Goal: Task Accomplishment & Management: Manage account settings

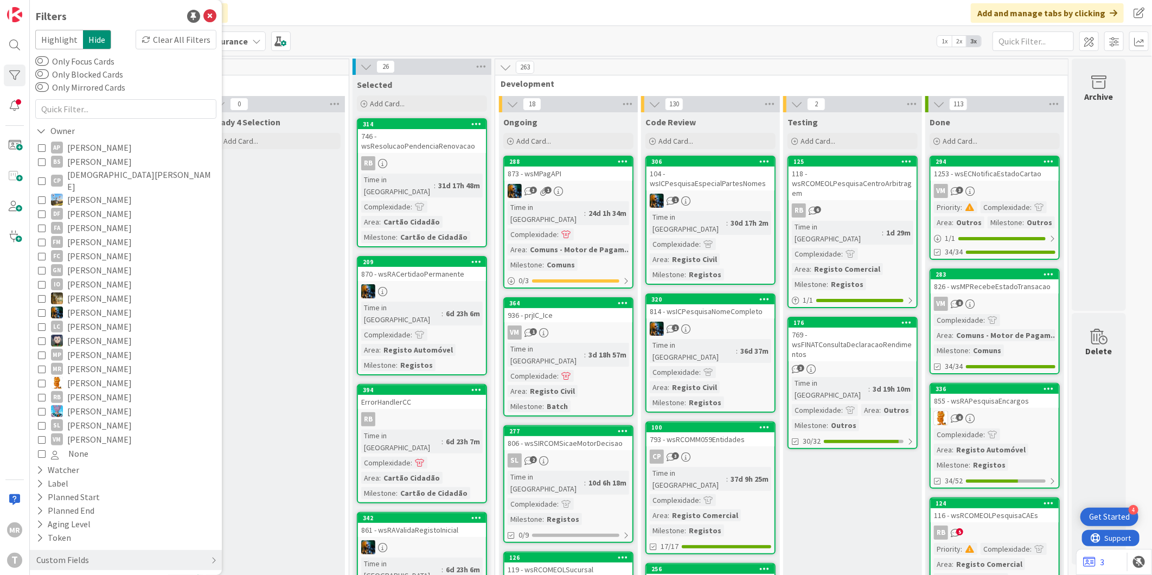
click at [93, 432] on span "[PERSON_NAME]" at bounding box center [99, 439] width 65 height 14
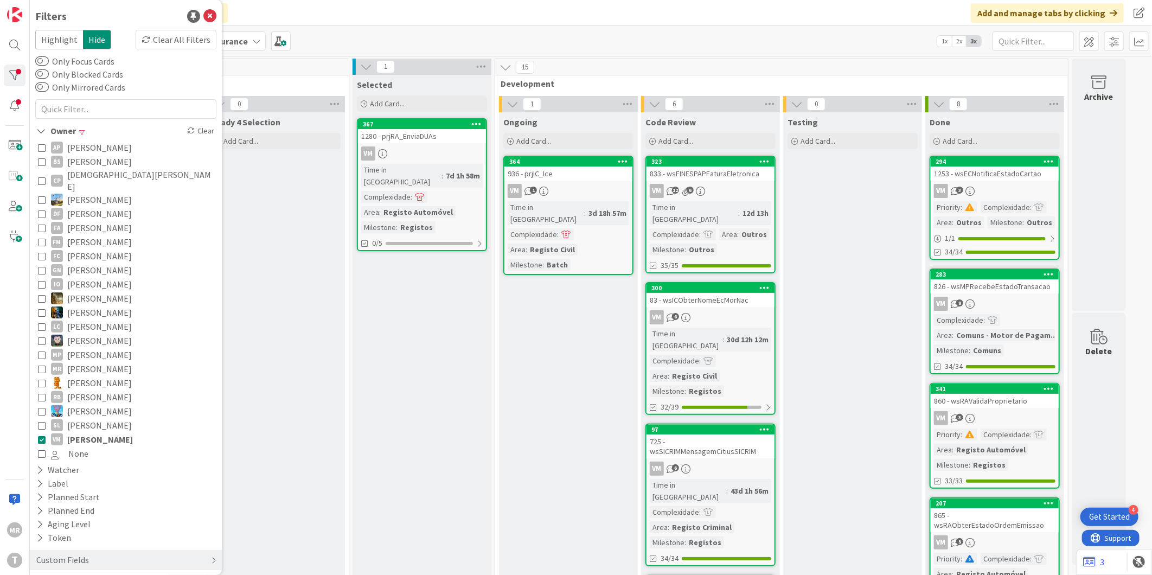
click at [87, 432] on span "[PERSON_NAME]" at bounding box center [100, 439] width 66 height 14
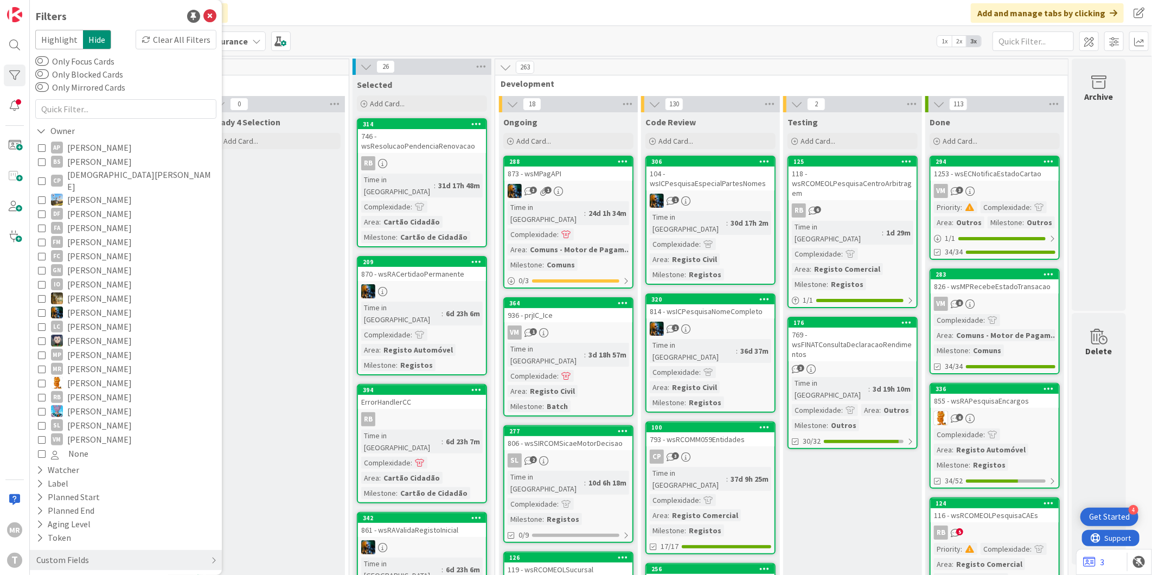
click at [90, 263] on span "[PERSON_NAME]" at bounding box center [99, 270] width 65 height 14
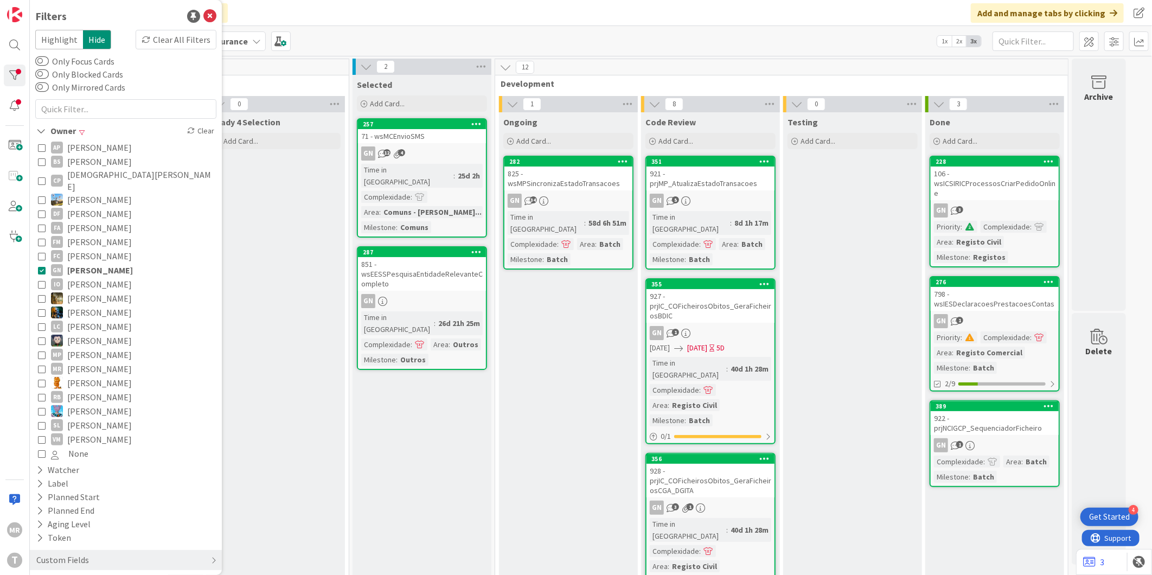
click at [84, 376] on span "[PERSON_NAME]" at bounding box center [99, 383] width 65 height 14
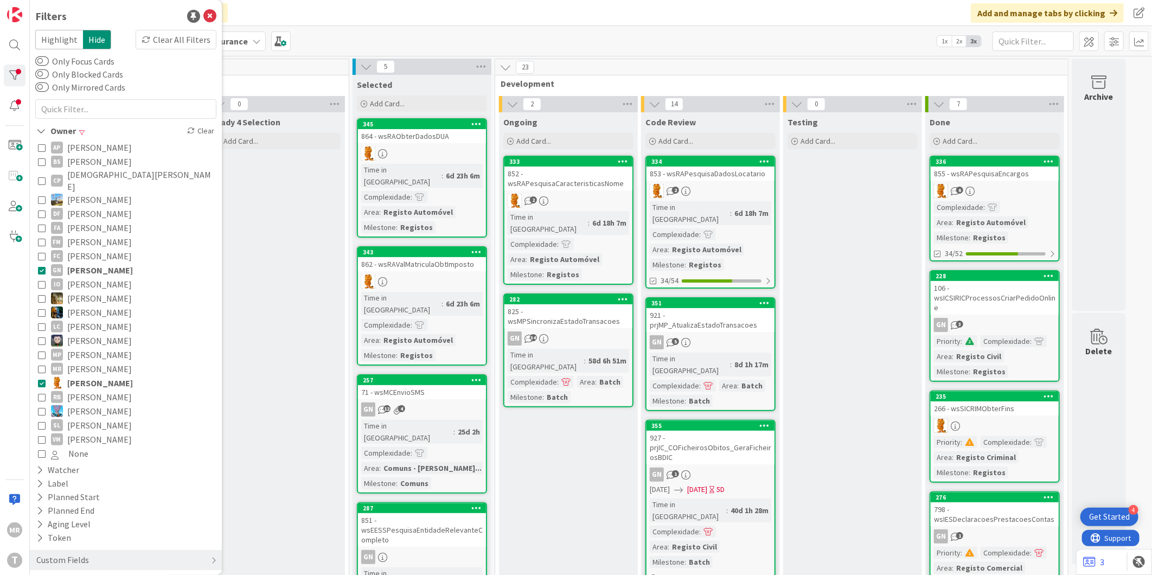
click at [91, 263] on span "[PERSON_NAME]" at bounding box center [100, 270] width 66 height 14
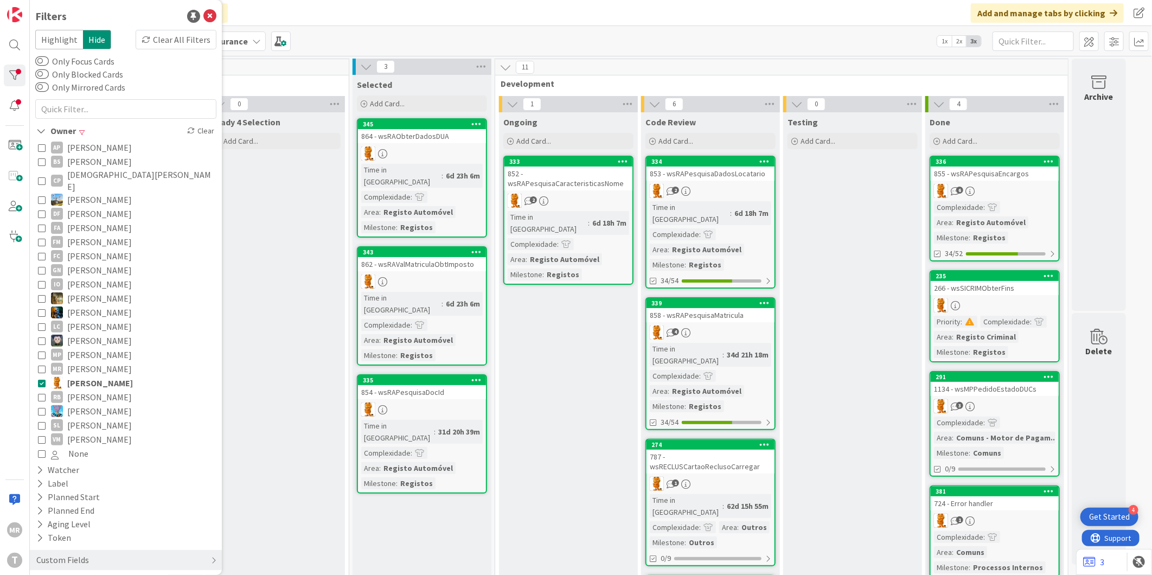
click at [90, 263] on span "[PERSON_NAME]" at bounding box center [99, 270] width 65 height 14
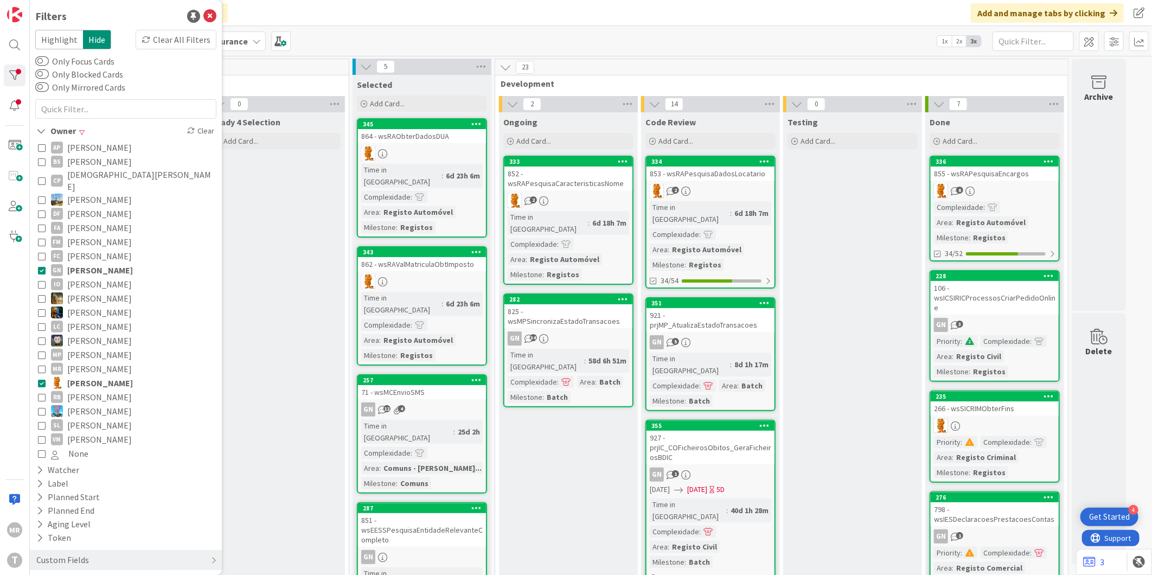
click at [101, 376] on span "[PERSON_NAME]" at bounding box center [100, 383] width 66 height 14
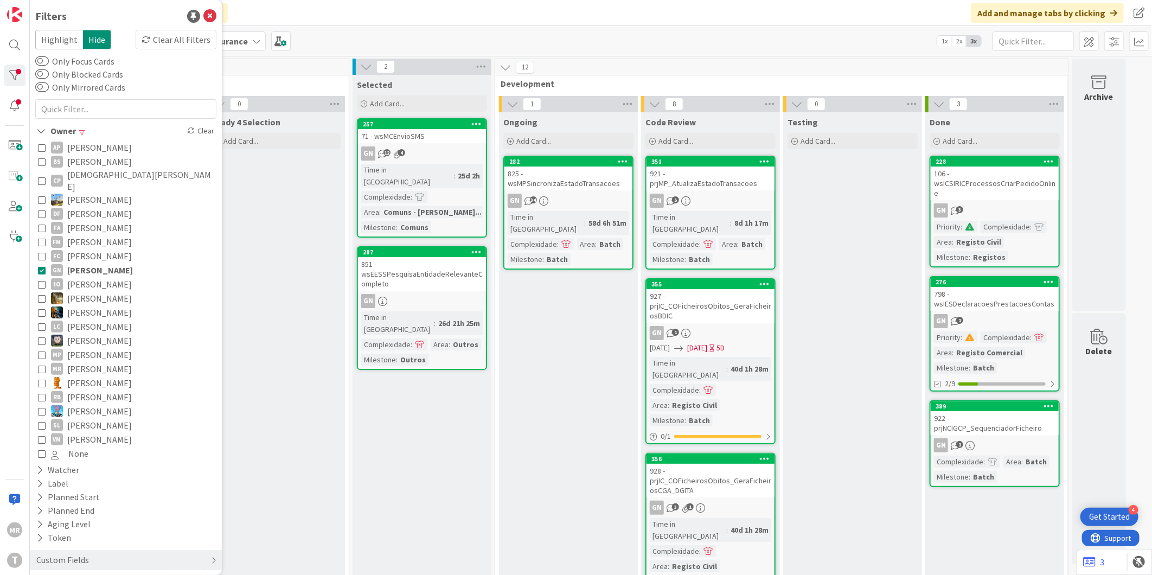
click at [92, 263] on span "[PERSON_NAME]" at bounding box center [100, 270] width 66 height 14
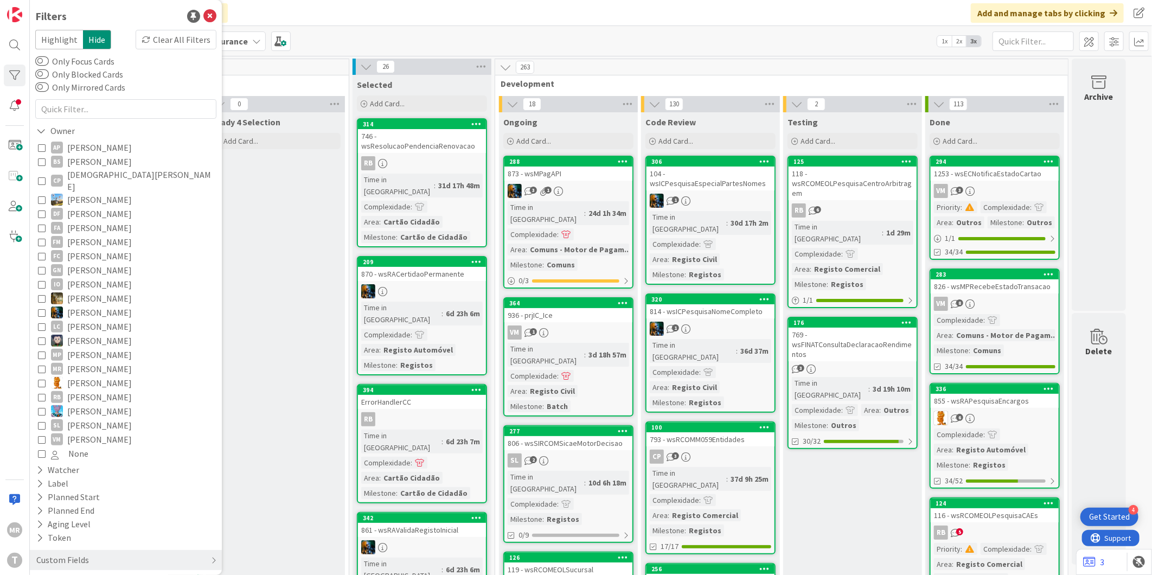
click at [88, 376] on span "[PERSON_NAME]" at bounding box center [99, 383] width 65 height 14
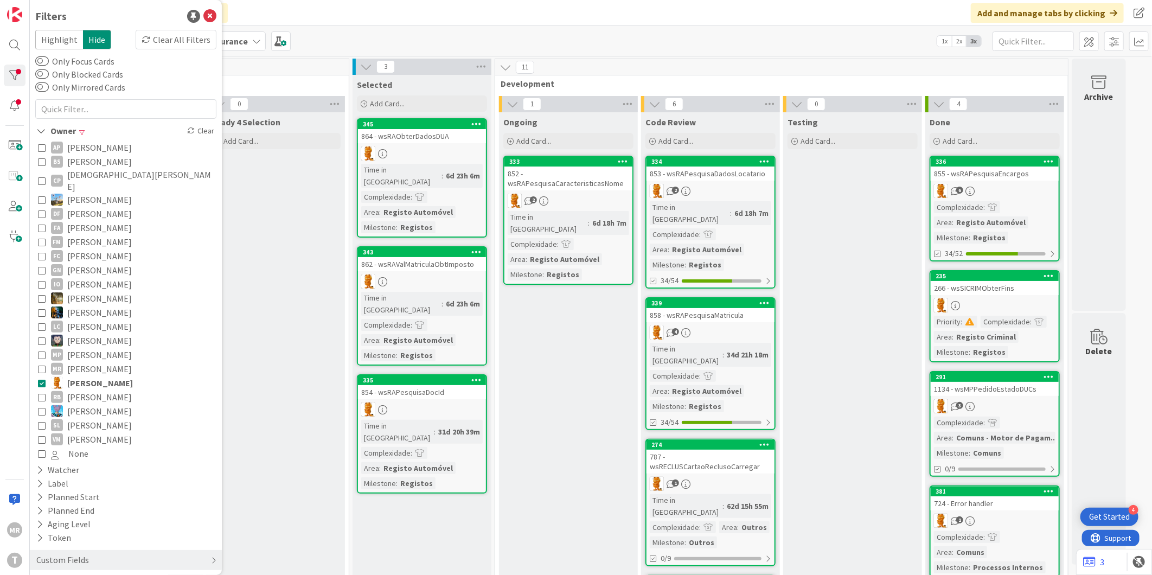
click at [112, 376] on button "[PERSON_NAME]" at bounding box center [126, 383] width 176 height 14
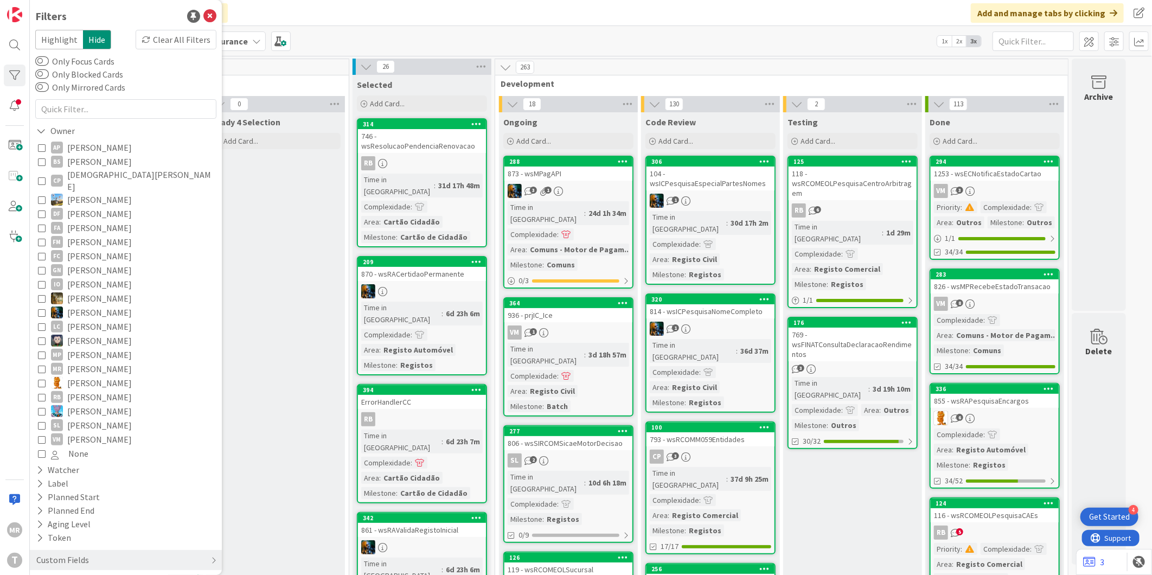
click at [103, 376] on span "[PERSON_NAME]" at bounding box center [99, 383] width 65 height 14
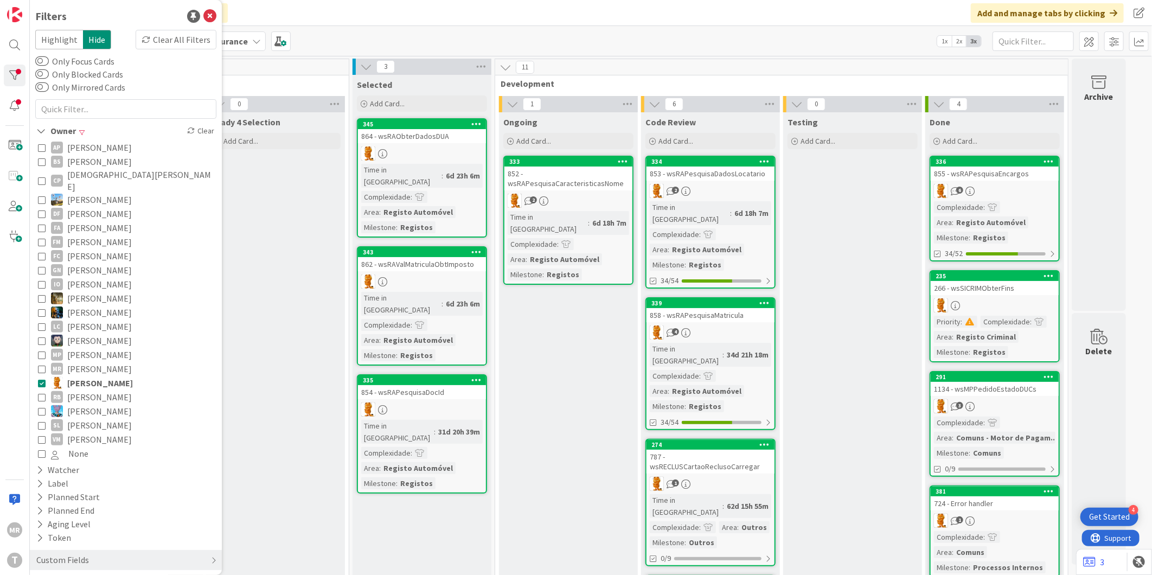
click at [103, 376] on span "[PERSON_NAME]" at bounding box center [100, 383] width 66 height 14
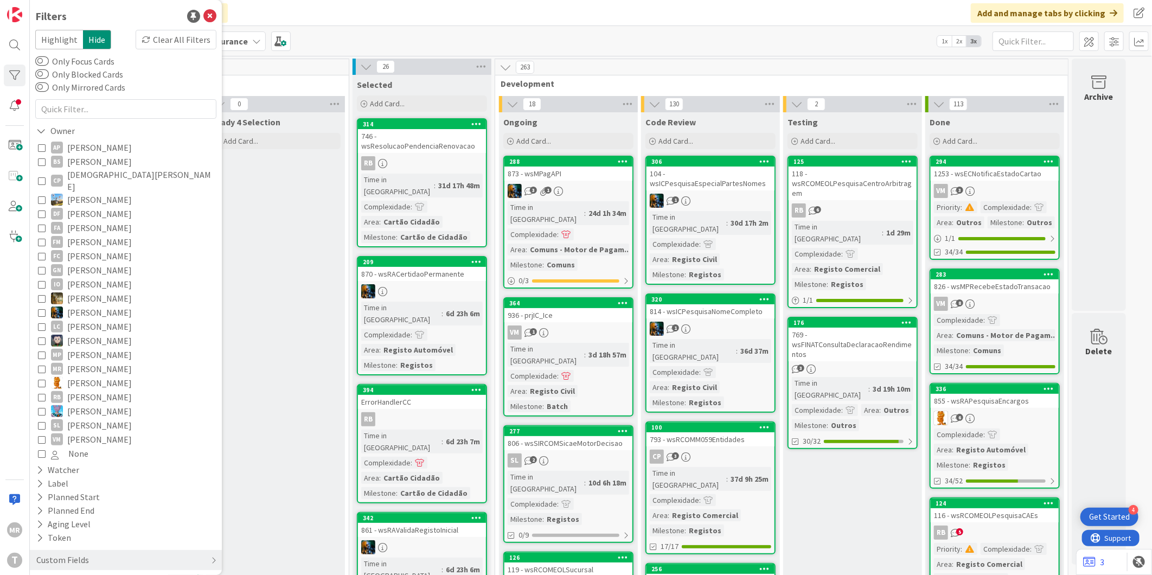
click at [78, 376] on span "[PERSON_NAME]" at bounding box center [99, 383] width 65 height 14
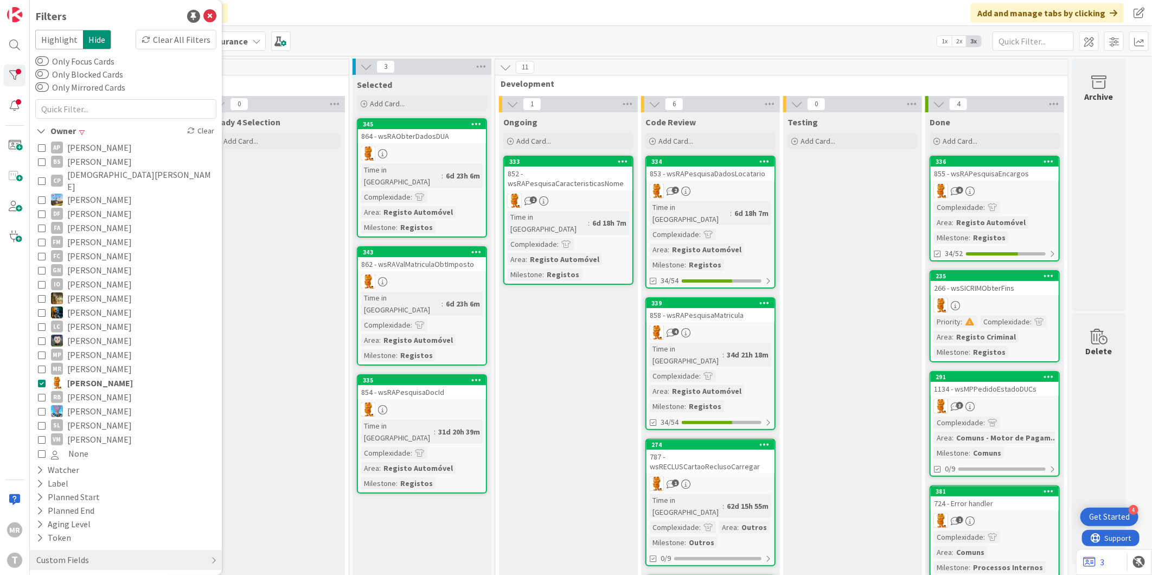
click at [123, 263] on span "[PERSON_NAME]" at bounding box center [99, 270] width 65 height 14
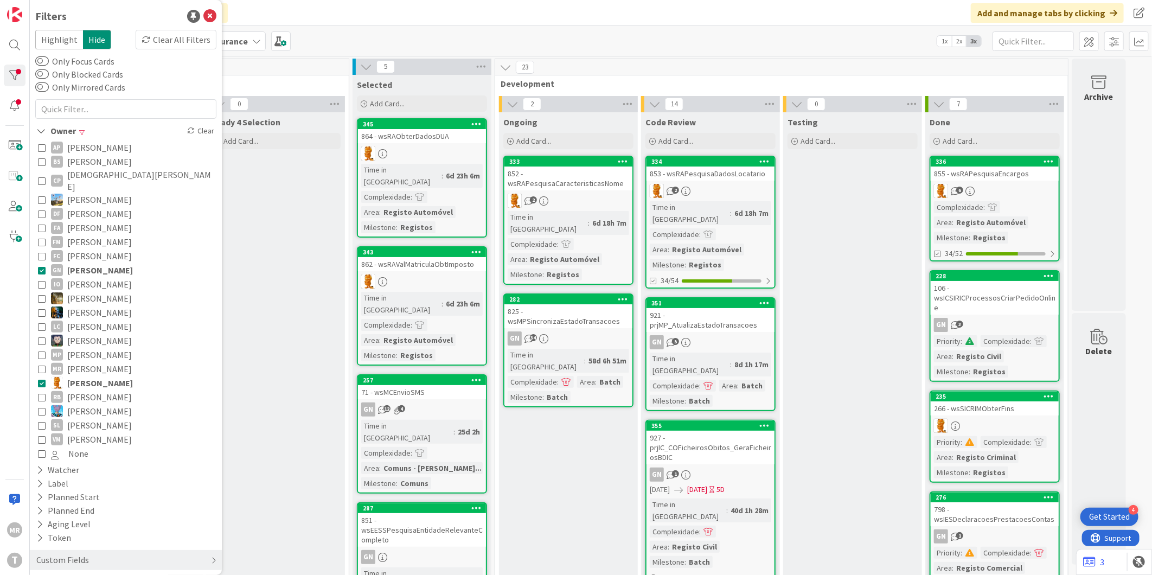
click at [103, 376] on span "[PERSON_NAME]" at bounding box center [100, 383] width 66 height 14
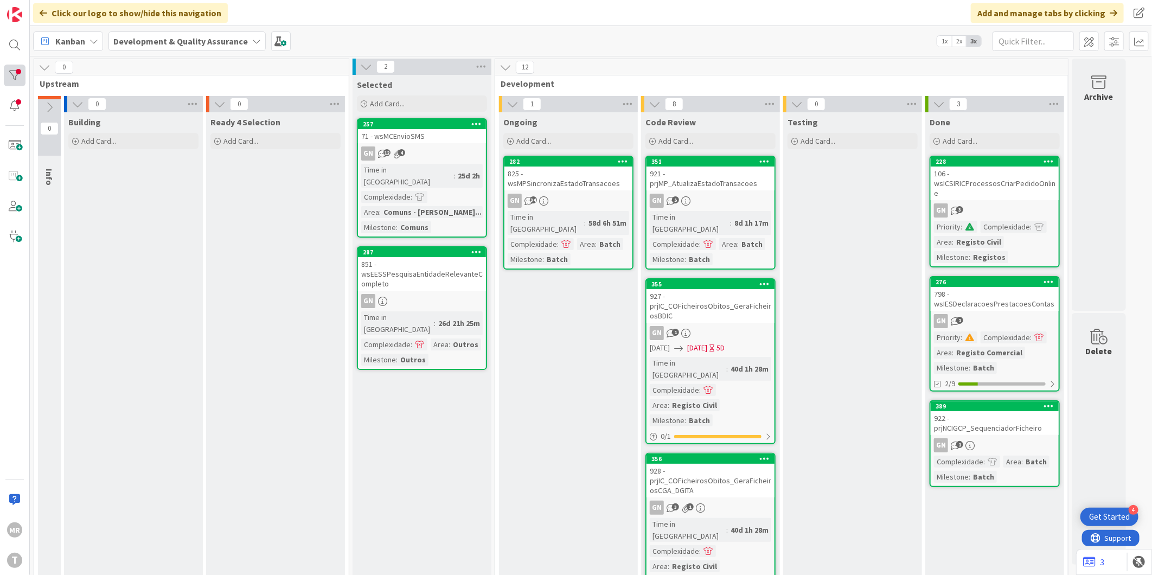
click at [21, 77] on div at bounding box center [15, 76] width 22 height 22
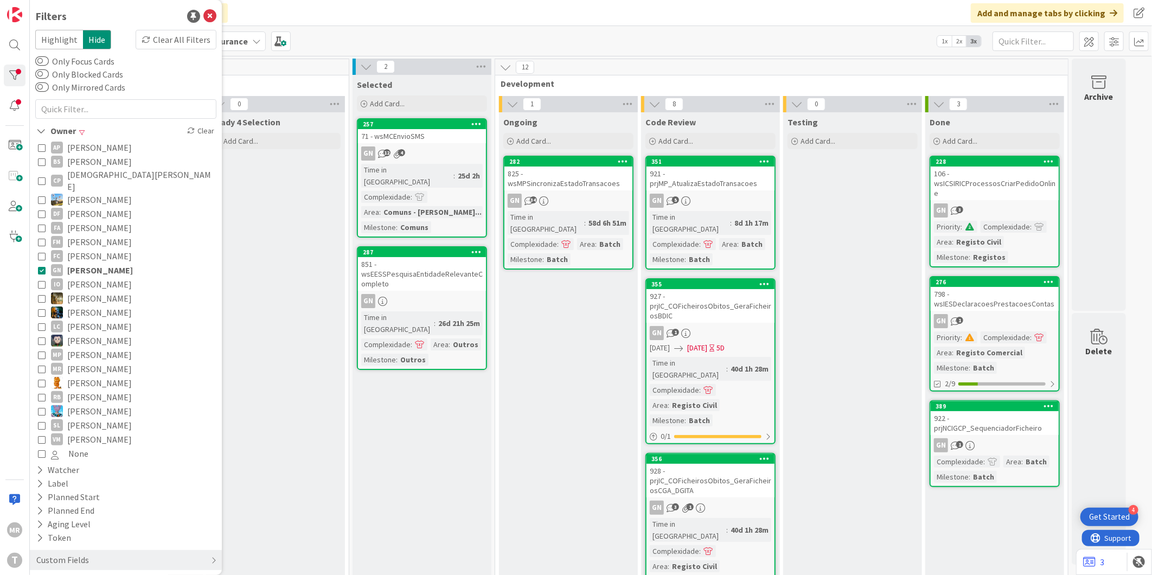
click at [111, 263] on span "[PERSON_NAME]" at bounding box center [100, 270] width 66 height 14
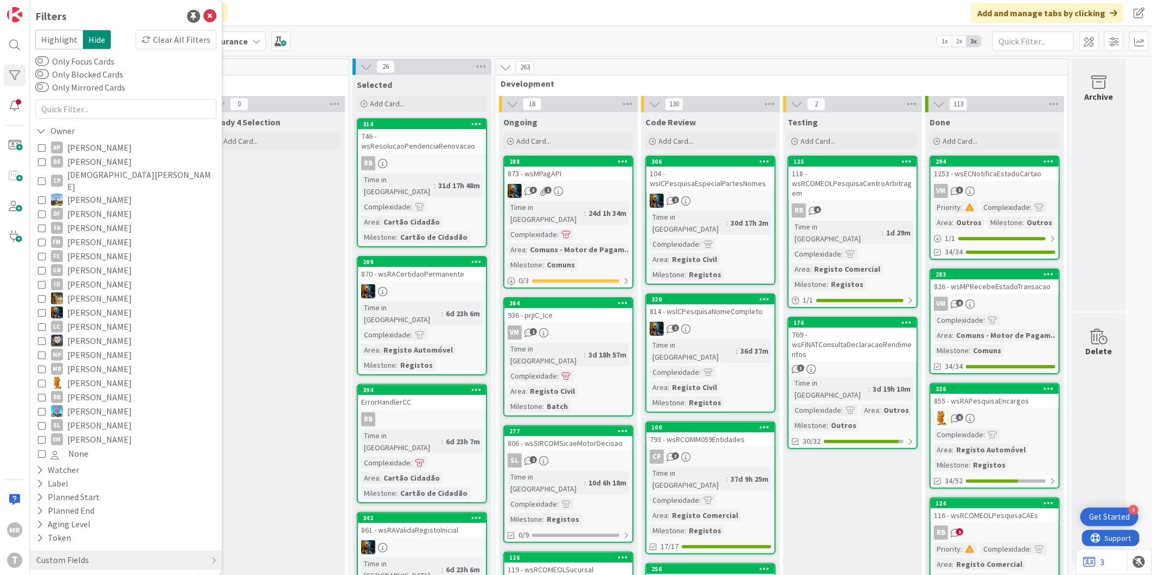
click at [98, 376] on span "[PERSON_NAME]" at bounding box center [99, 383] width 65 height 14
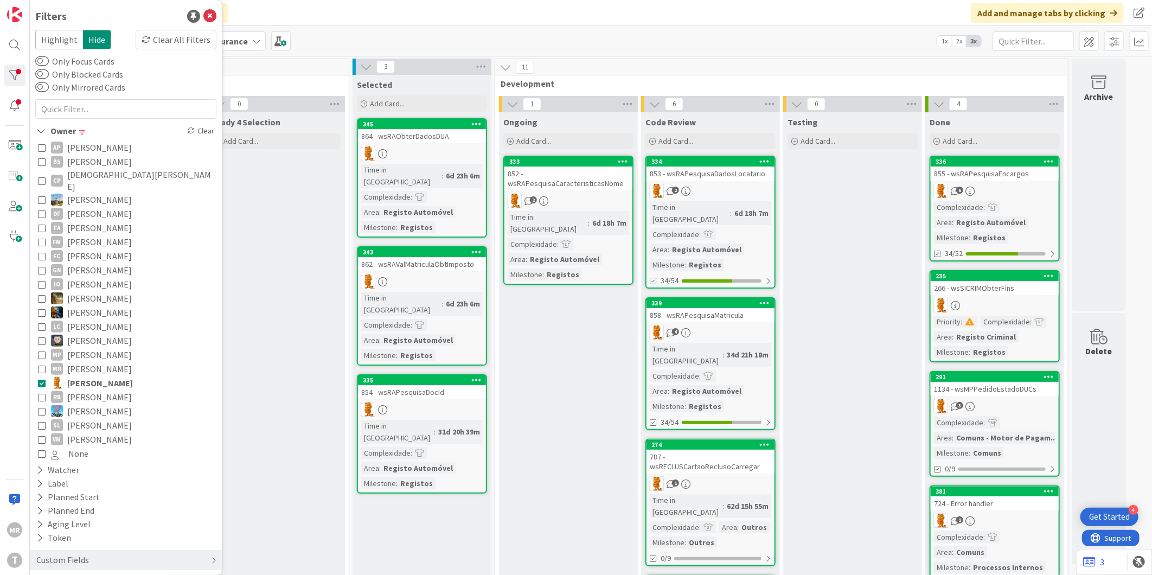
click at [101, 390] on span "[PERSON_NAME]" at bounding box center [99, 397] width 65 height 14
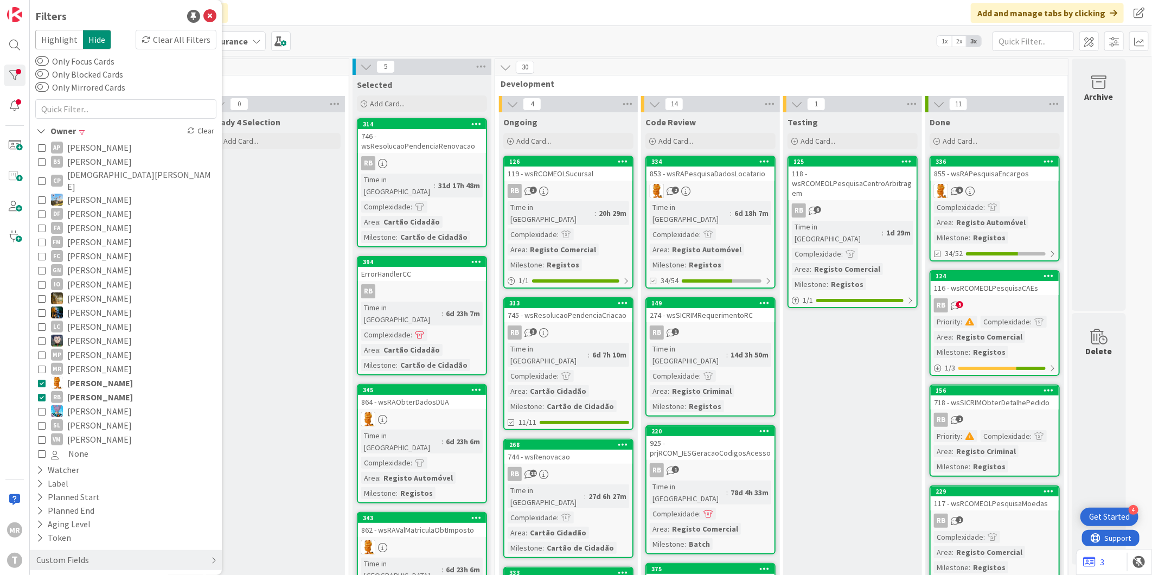
click at [108, 376] on span "[PERSON_NAME]" at bounding box center [100, 383] width 66 height 14
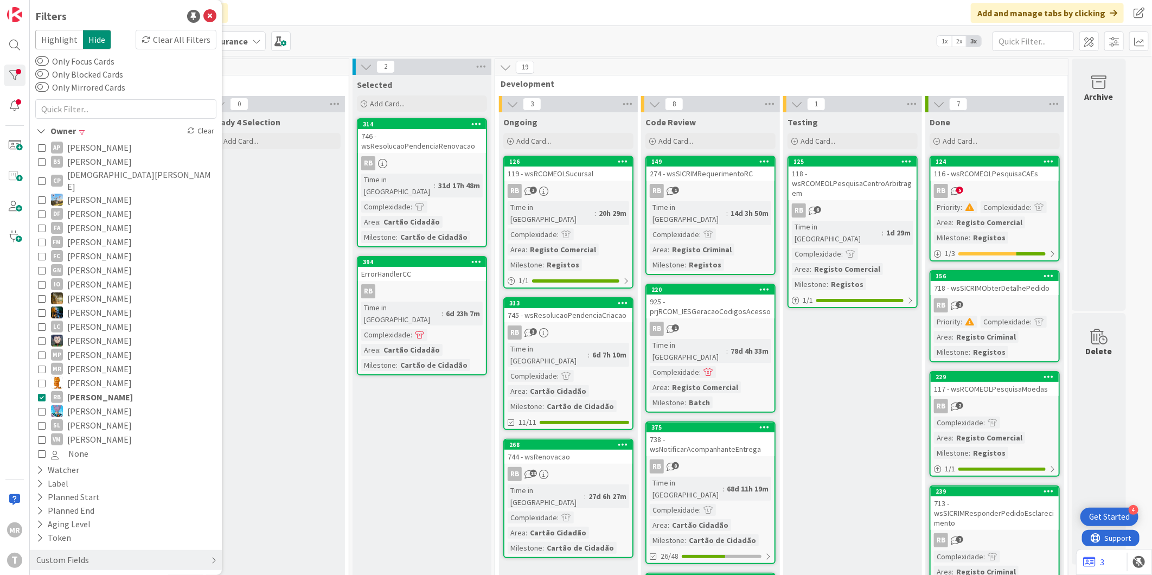
click at [107, 390] on span "[PERSON_NAME]" at bounding box center [100, 397] width 66 height 14
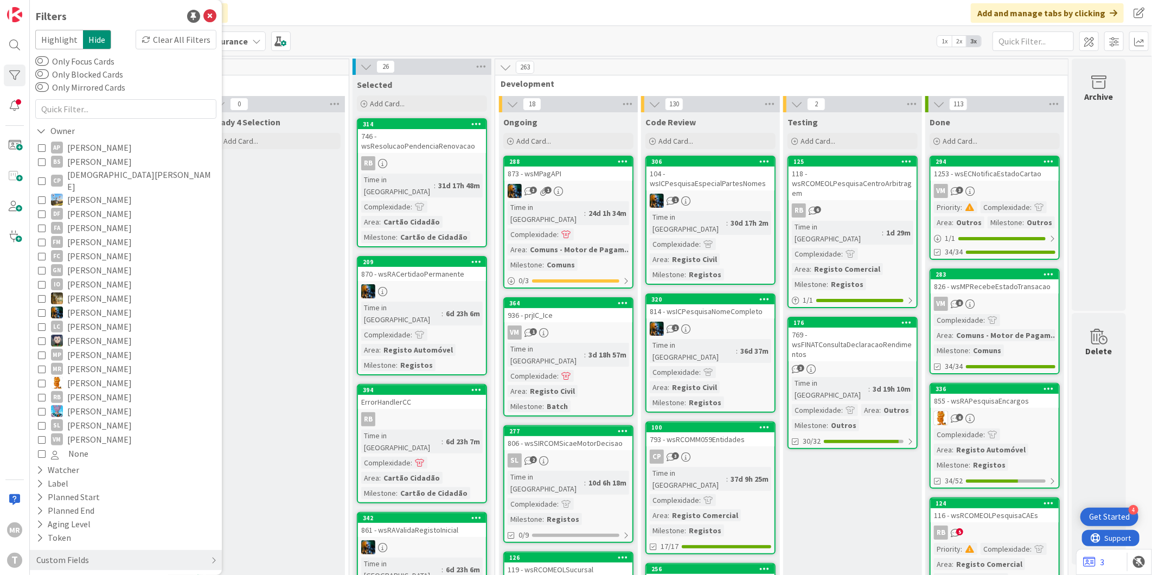
click at [104, 418] on span "[PERSON_NAME]" at bounding box center [99, 425] width 65 height 14
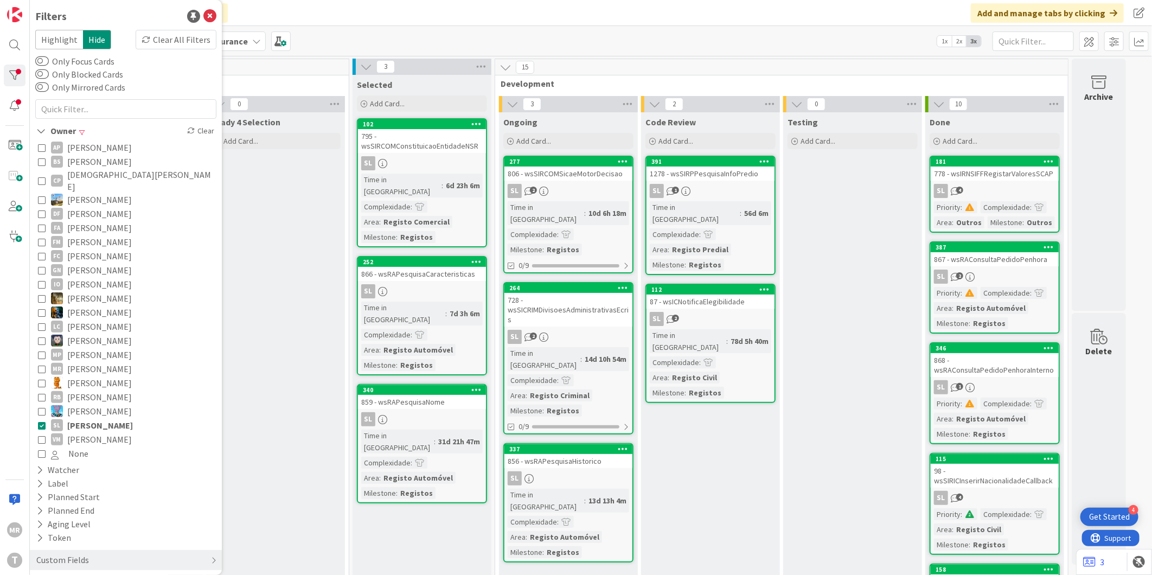
click at [95, 418] on span "[PERSON_NAME]" at bounding box center [100, 425] width 66 height 14
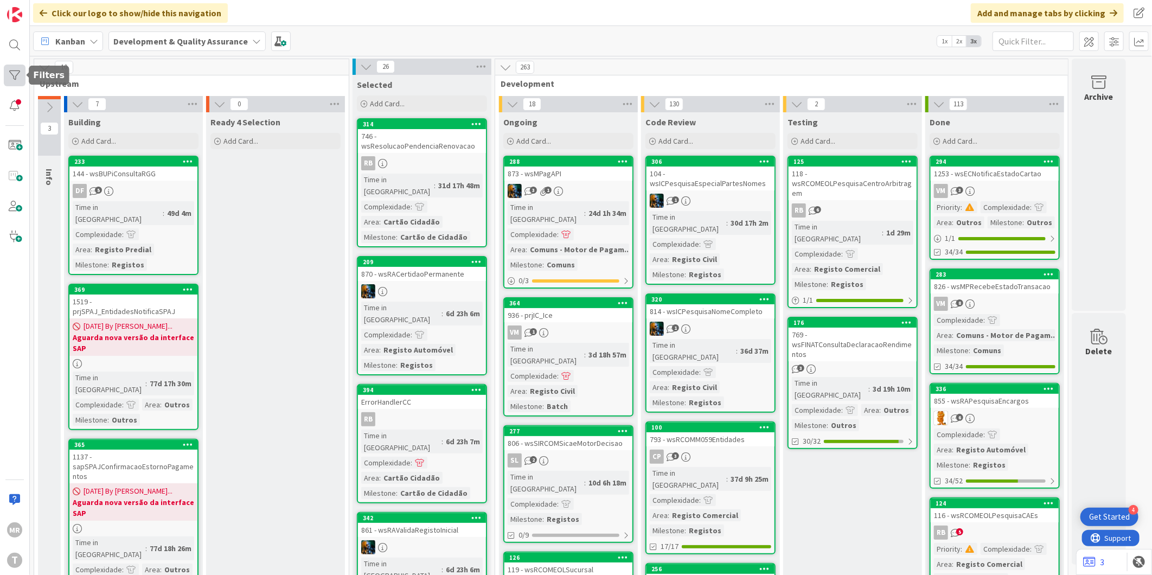
click at [7, 78] on div at bounding box center [15, 76] width 22 height 22
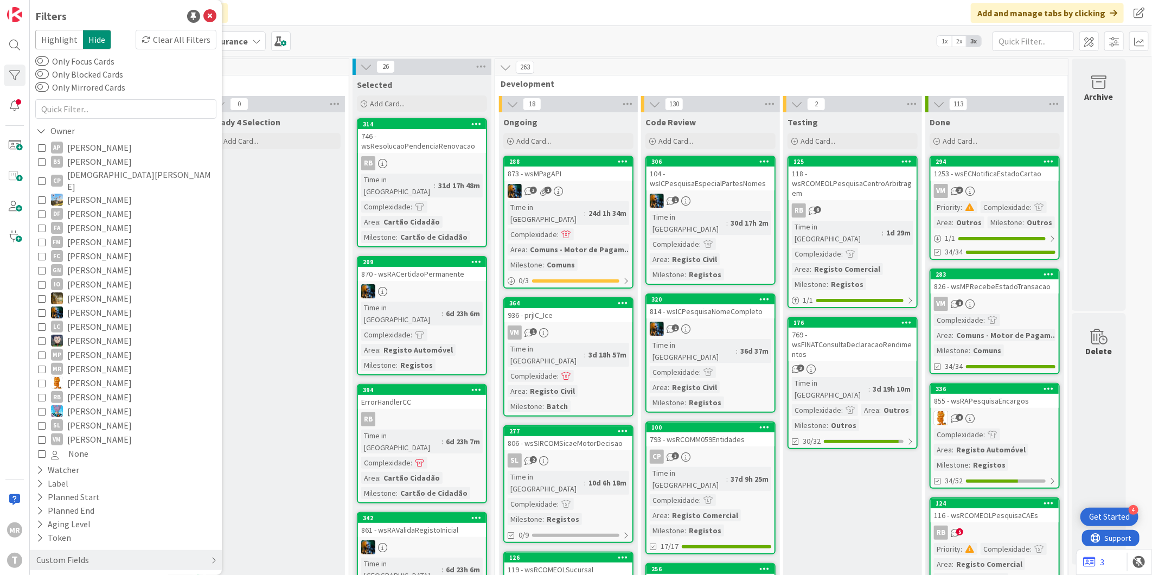
click at [82, 376] on span "[PERSON_NAME]" at bounding box center [99, 383] width 65 height 14
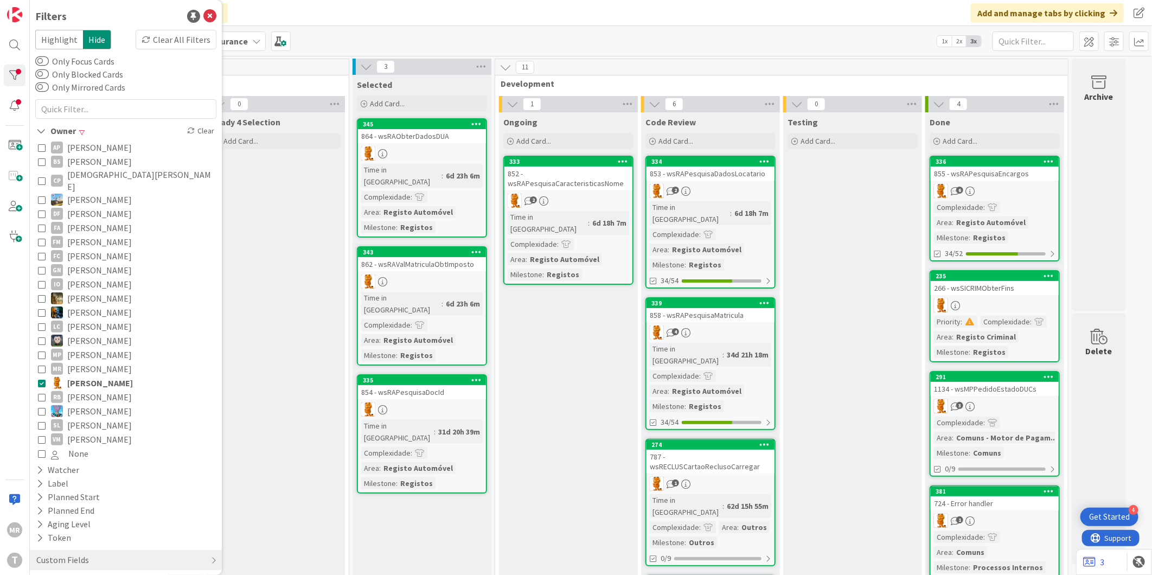
click at [75, 418] on span "[PERSON_NAME]" at bounding box center [99, 425] width 65 height 14
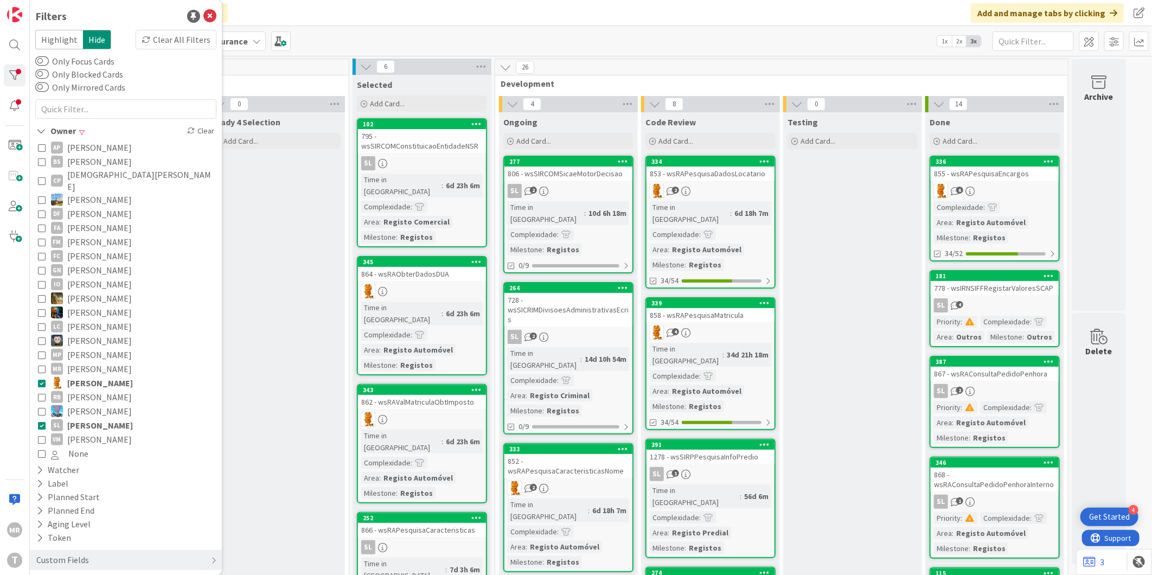
click at [76, 376] on span "[PERSON_NAME]" at bounding box center [100, 383] width 66 height 14
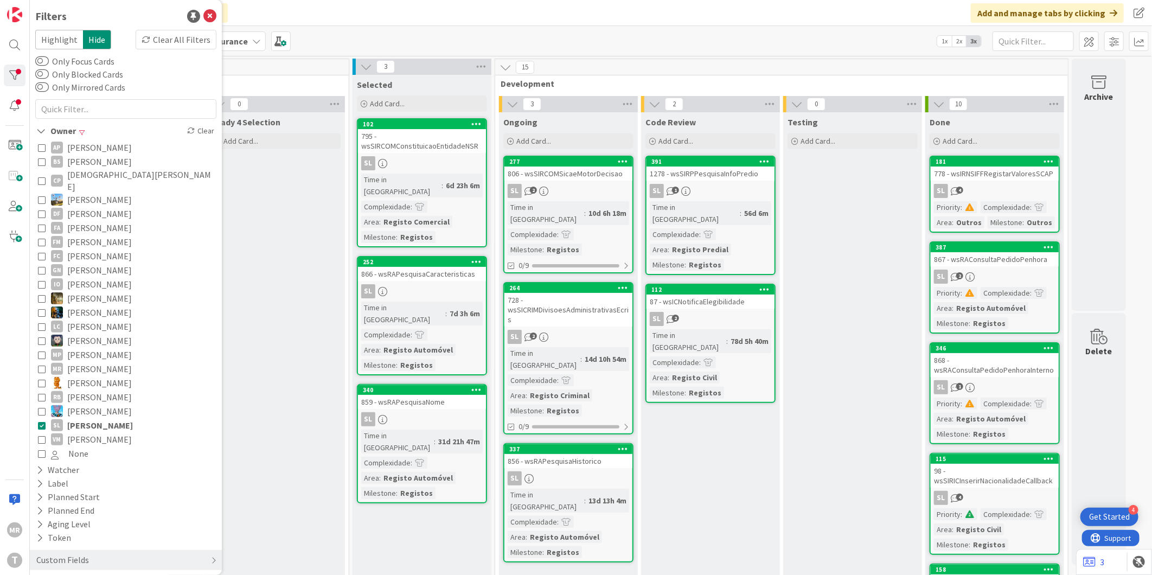
click at [107, 418] on span "[PERSON_NAME]" at bounding box center [100, 425] width 66 height 14
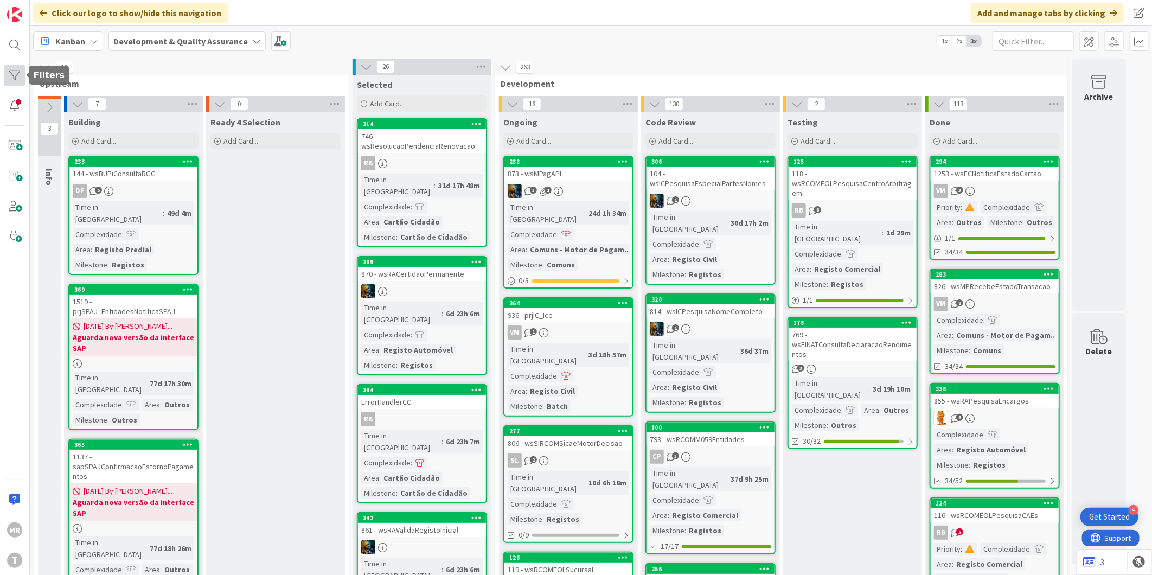
click at [11, 69] on div at bounding box center [15, 76] width 22 height 22
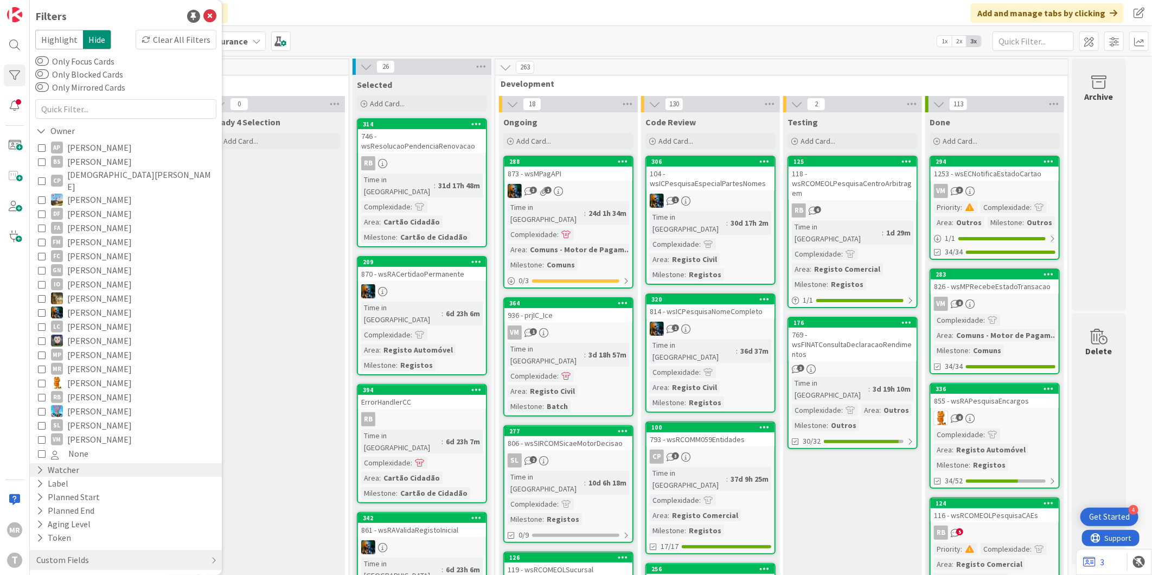
click at [66, 463] on div "Watcher" at bounding box center [57, 470] width 45 height 14
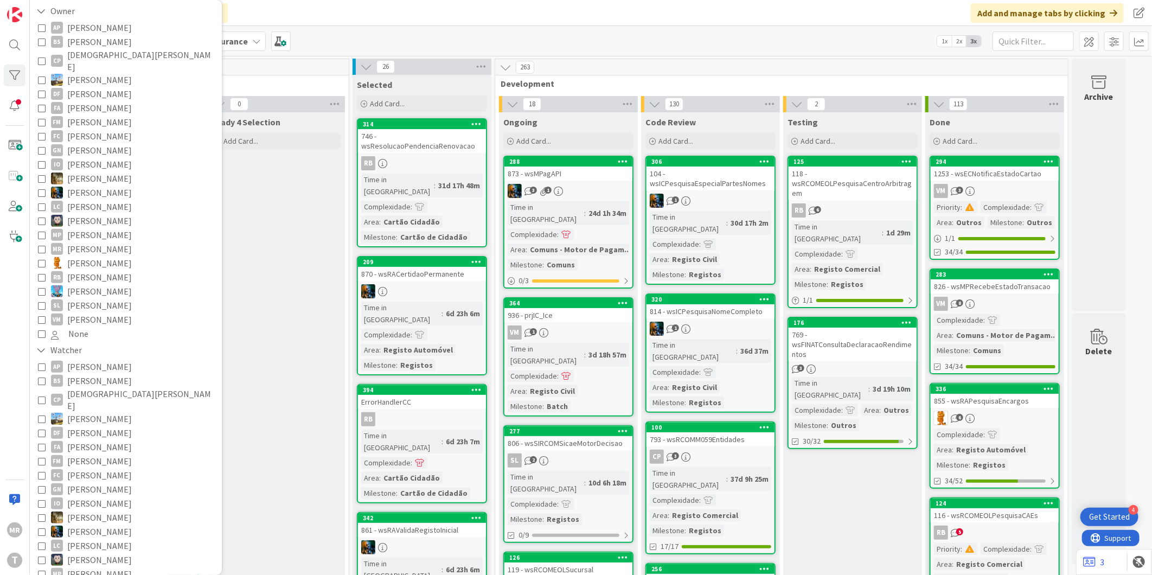
scroll to position [120, 0]
click at [100, 439] on span "[PERSON_NAME]" at bounding box center [99, 446] width 65 height 14
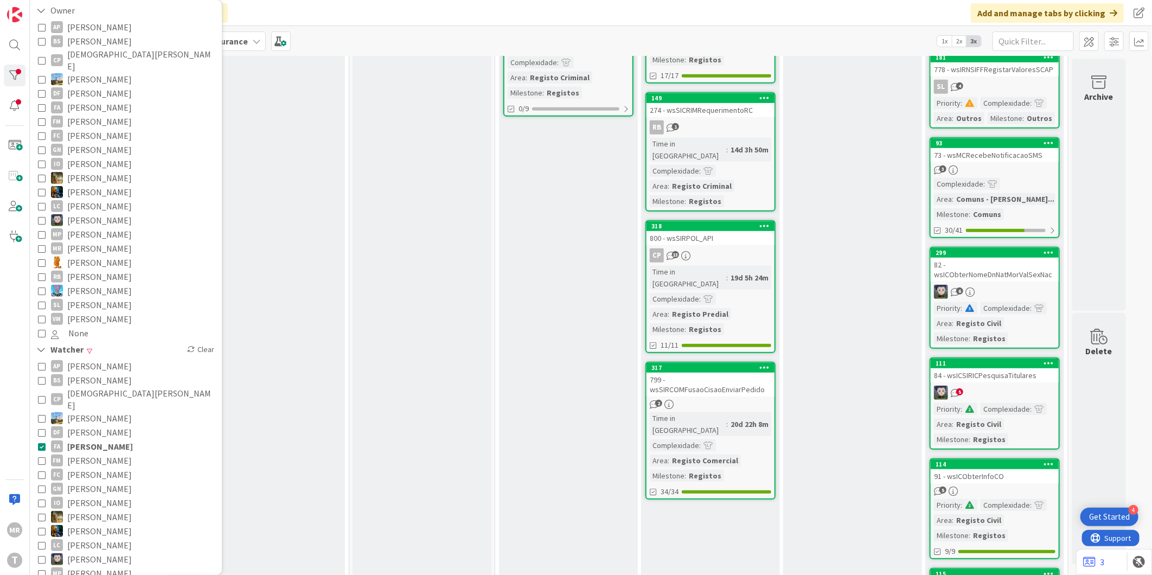
scroll to position [361, 0]
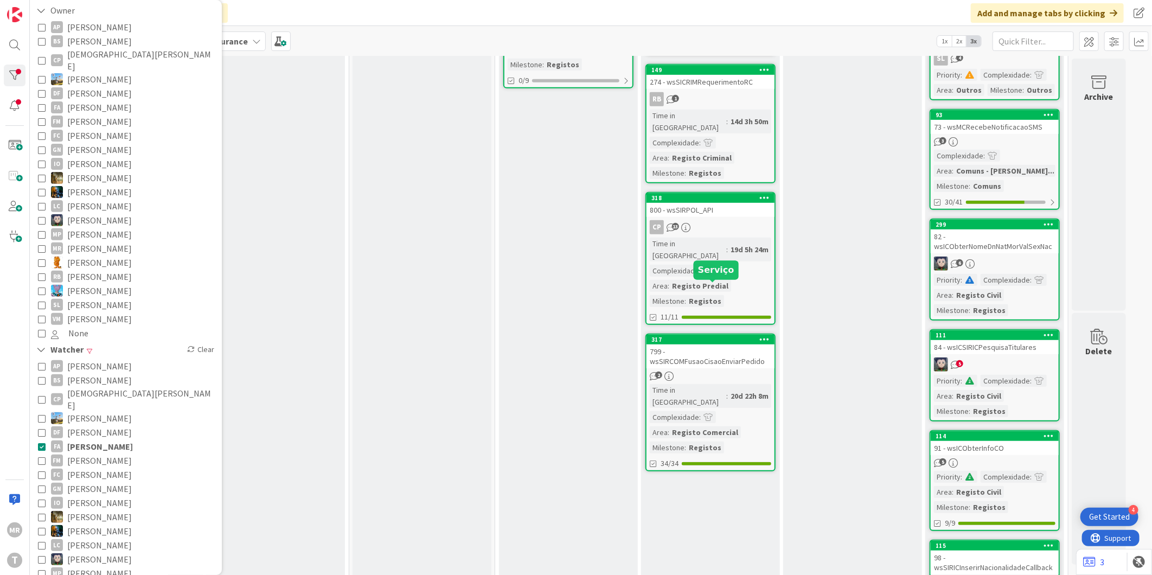
click at [736, 336] on div "317" at bounding box center [712, 340] width 123 height 8
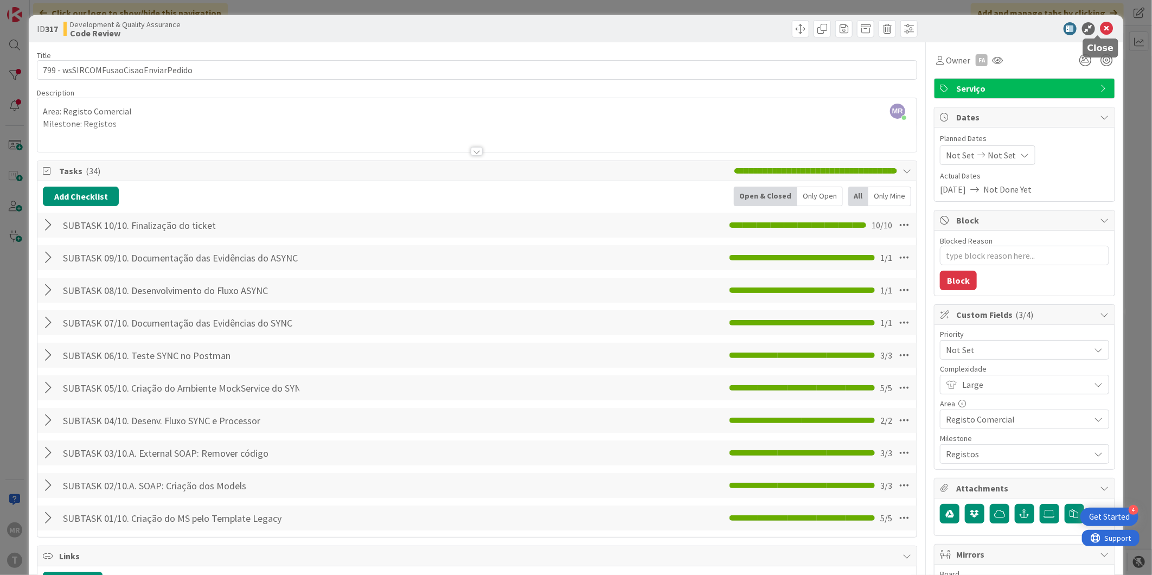
click at [1101, 25] on icon at bounding box center [1107, 28] width 13 height 13
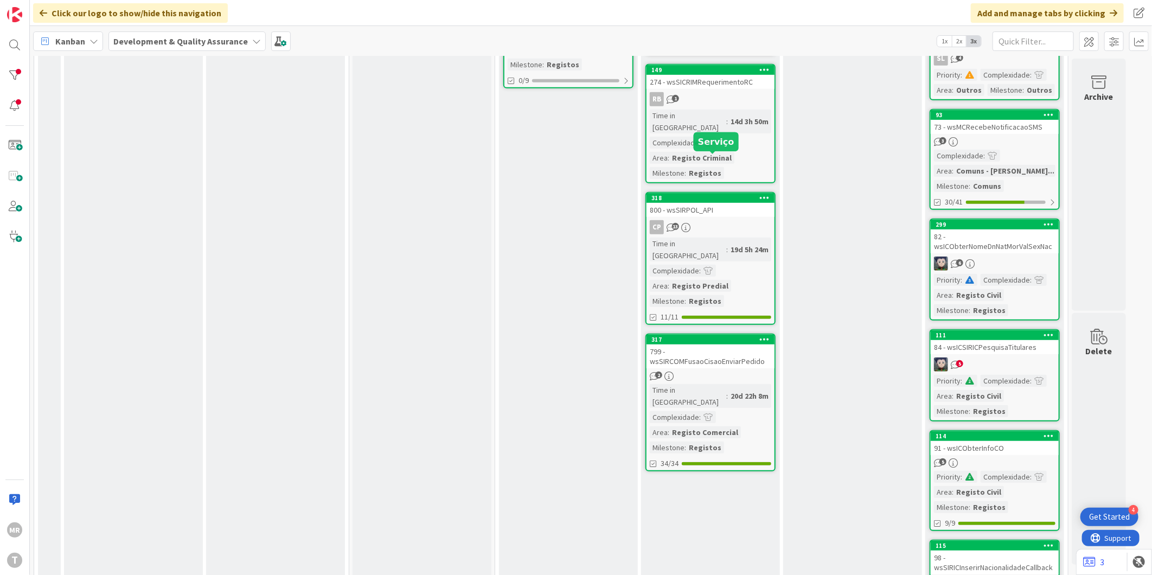
click at [702, 194] on div "318" at bounding box center [712, 198] width 123 height 8
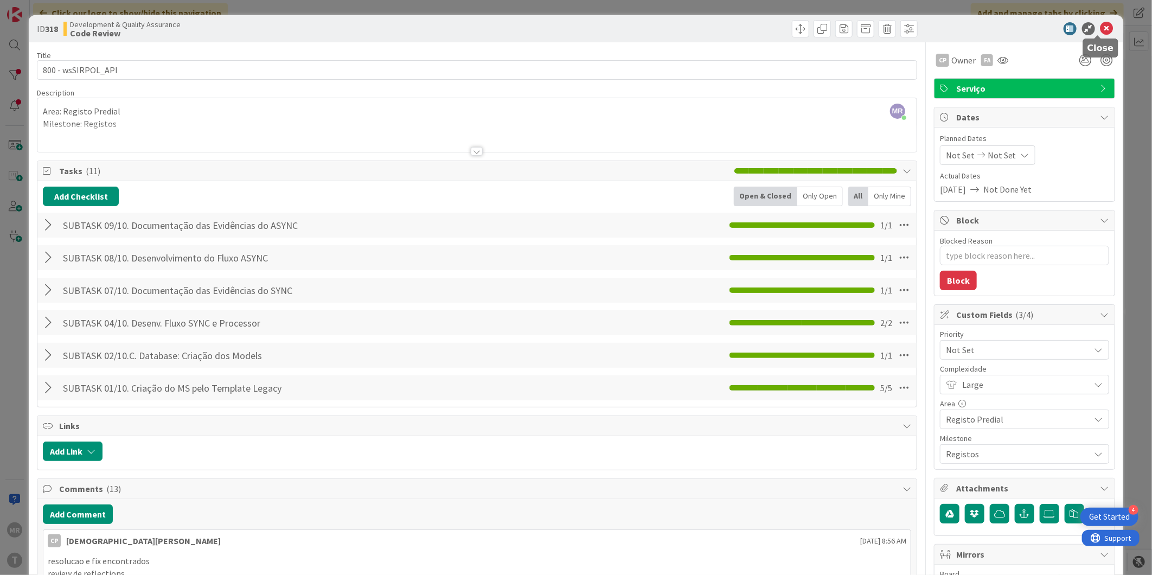
click at [1101, 29] on icon at bounding box center [1107, 28] width 13 height 13
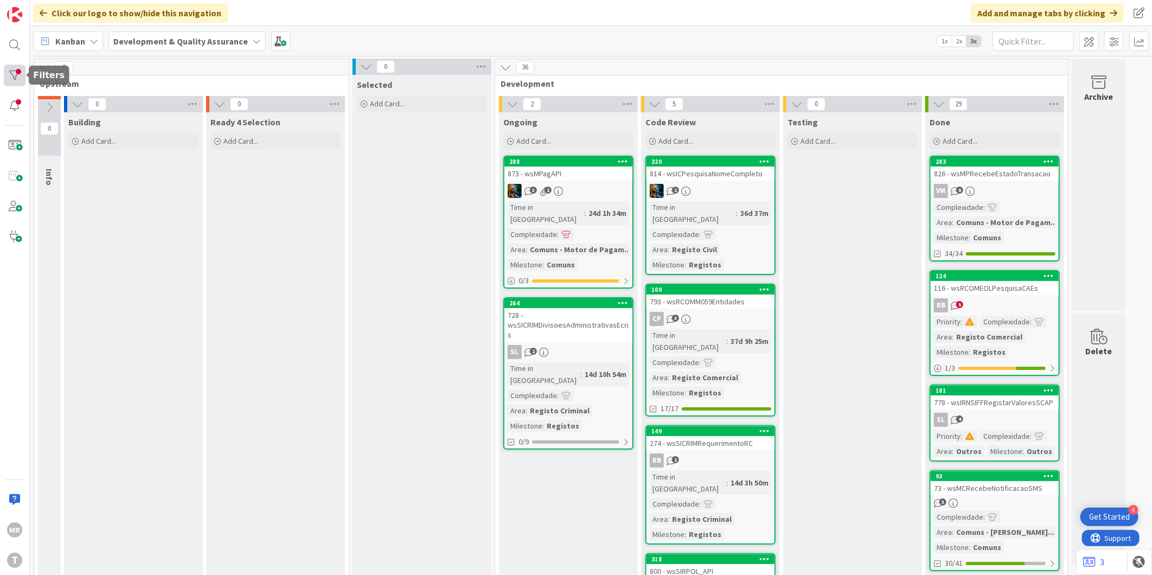
click at [24, 72] on div at bounding box center [15, 76] width 22 height 22
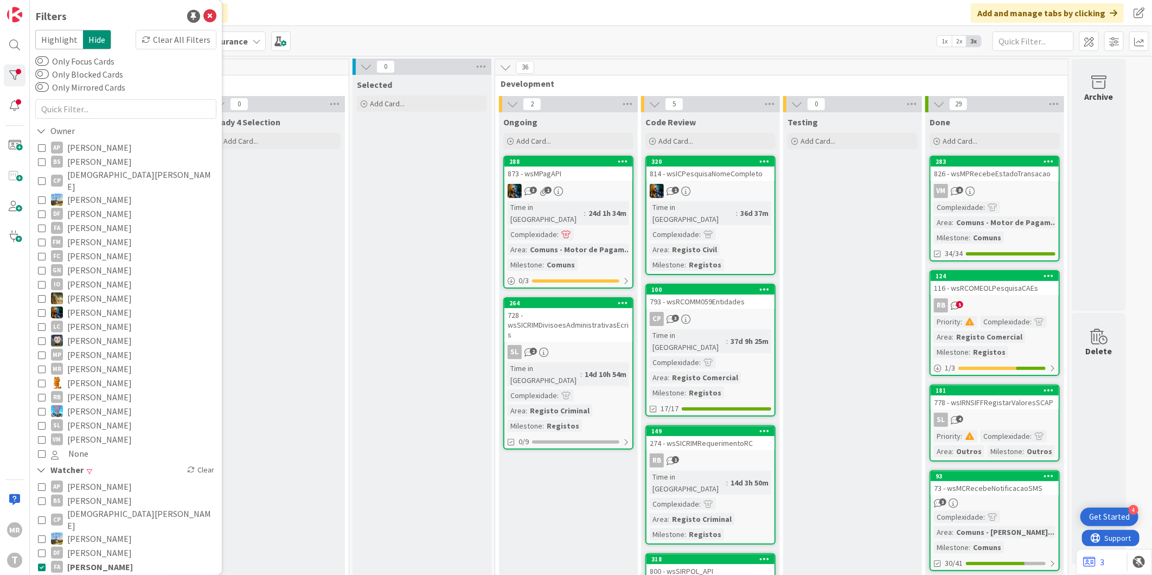
scroll to position [120, 0]
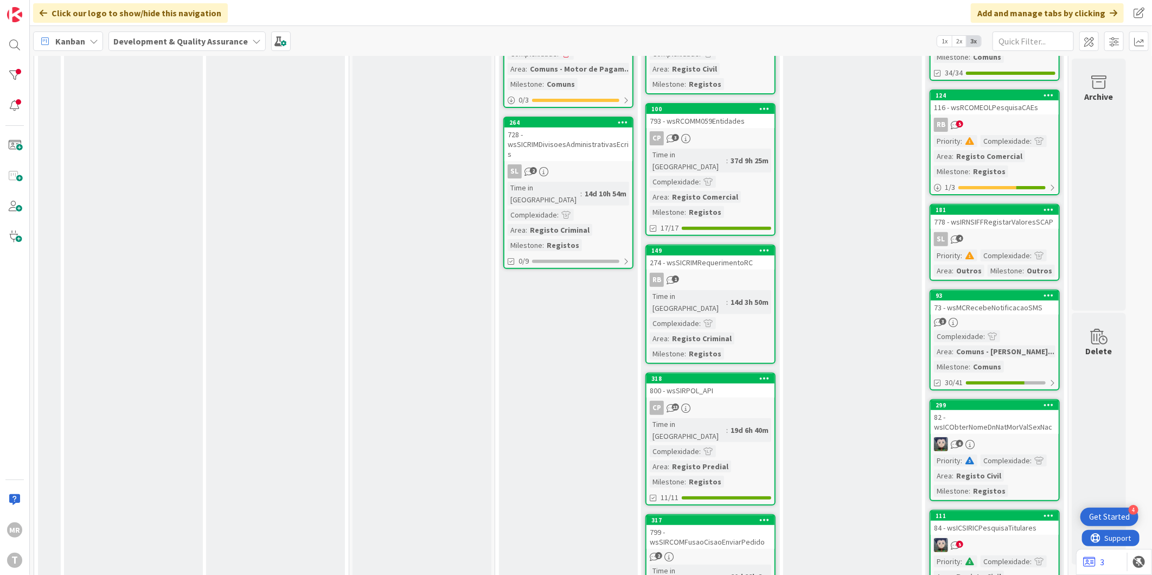
scroll to position [301, 0]
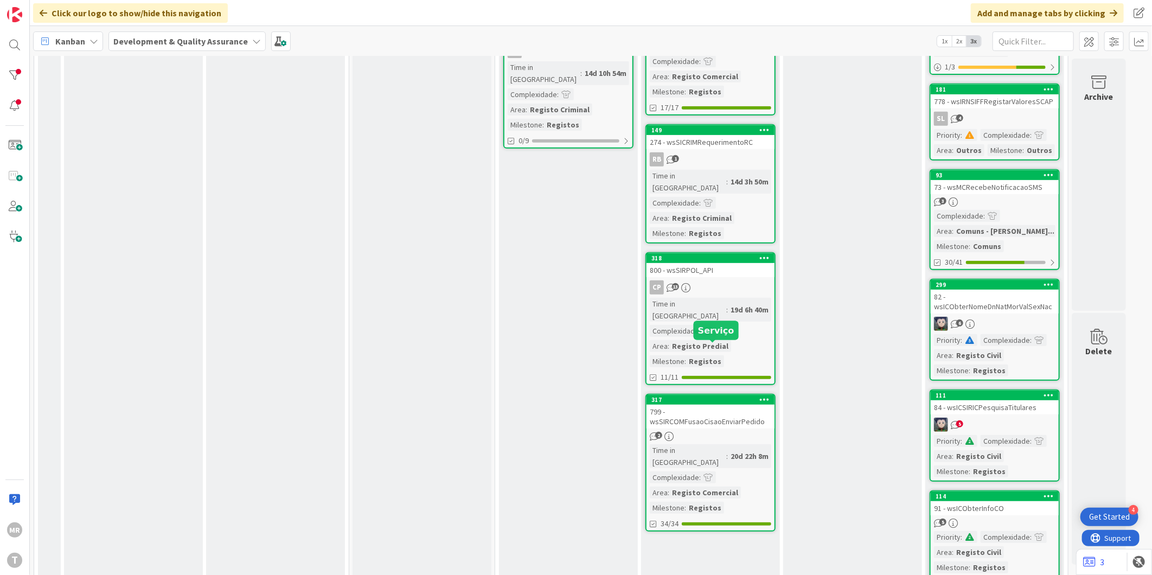
click at [743, 396] on div "317" at bounding box center [712, 400] width 123 height 8
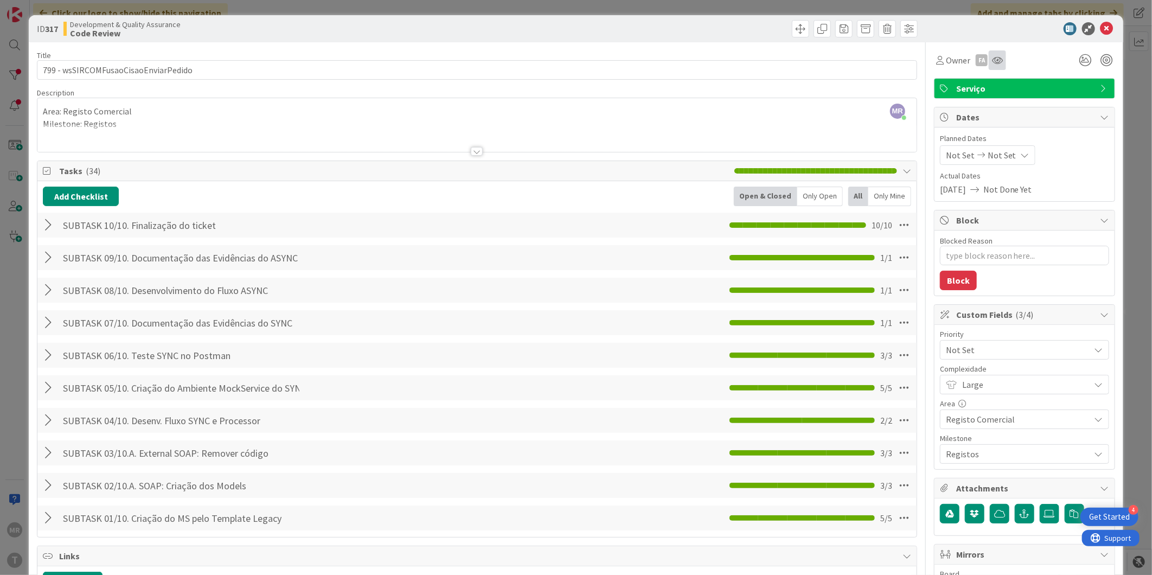
click at [992, 63] on icon at bounding box center [997, 60] width 11 height 9
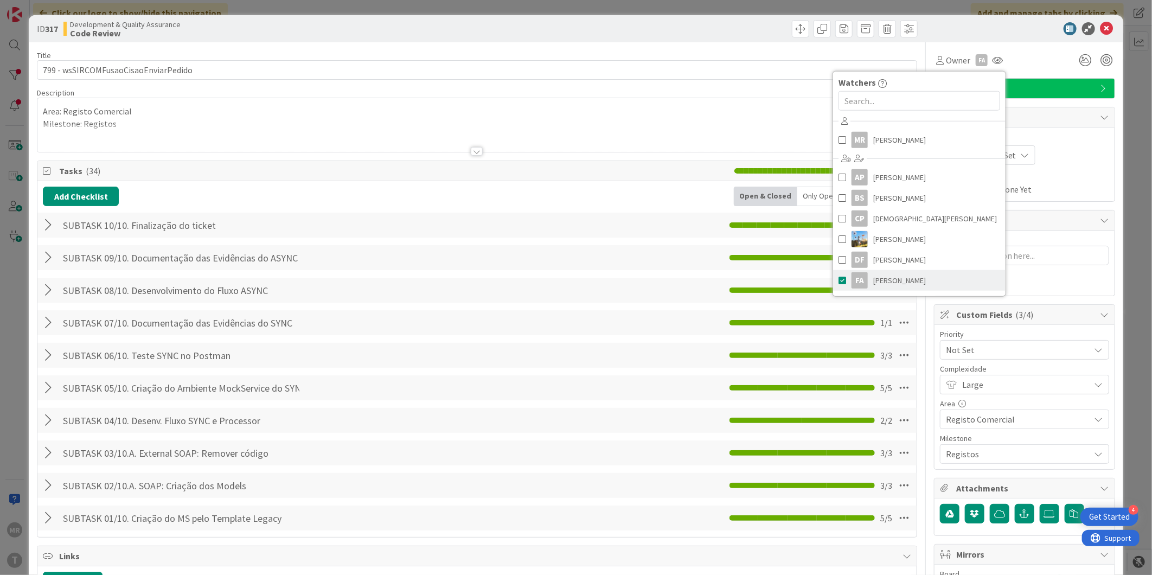
click at [839, 278] on span at bounding box center [843, 280] width 8 height 16
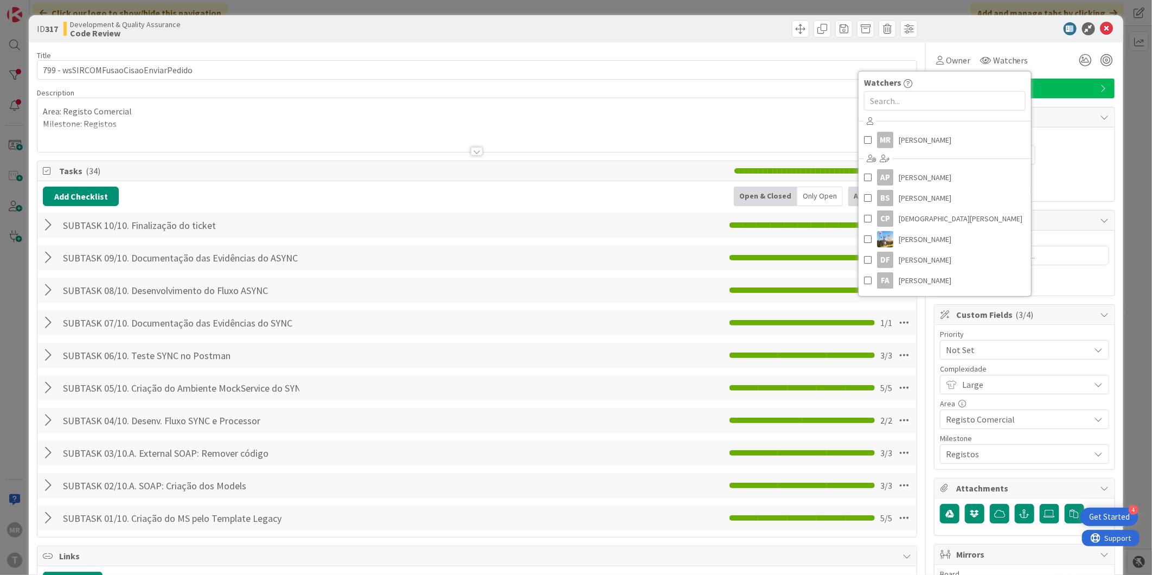
click at [1043, 60] on div "Owner Watchers Watchers [PERSON_NAME] AP [PERSON_NAME] Filho [PERSON_NAME] [PER…" at bounding box center [1024, 60] width 181 height 20
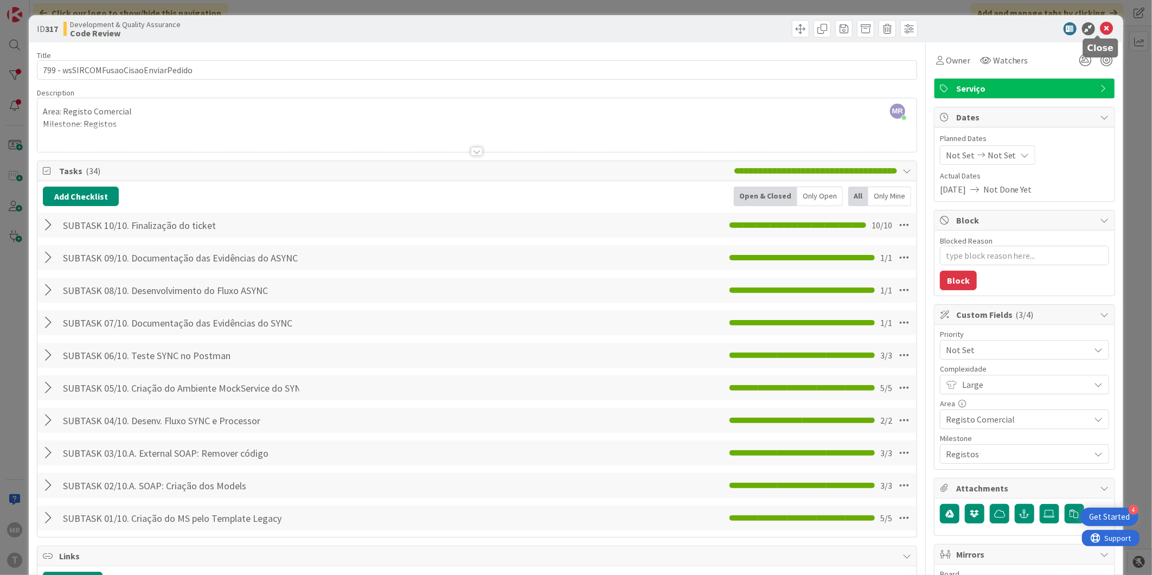
click at [1101, 25] on icon at bounding box center [1107, 28] width 13 height 13
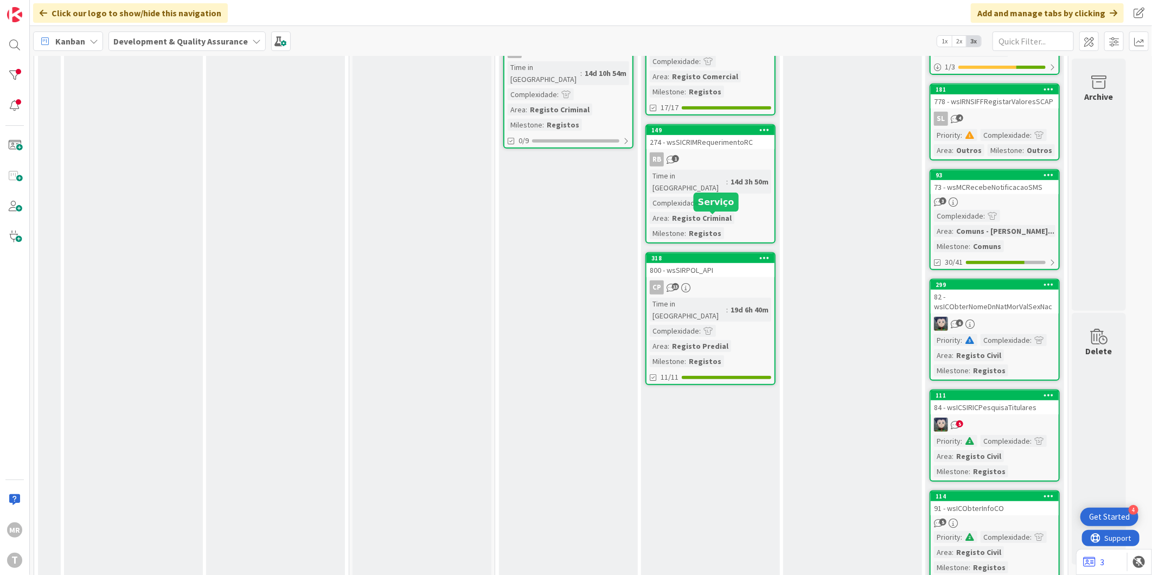
click at [744, 254] on div "318" at bounding box center [712, 258] width 123 height 8
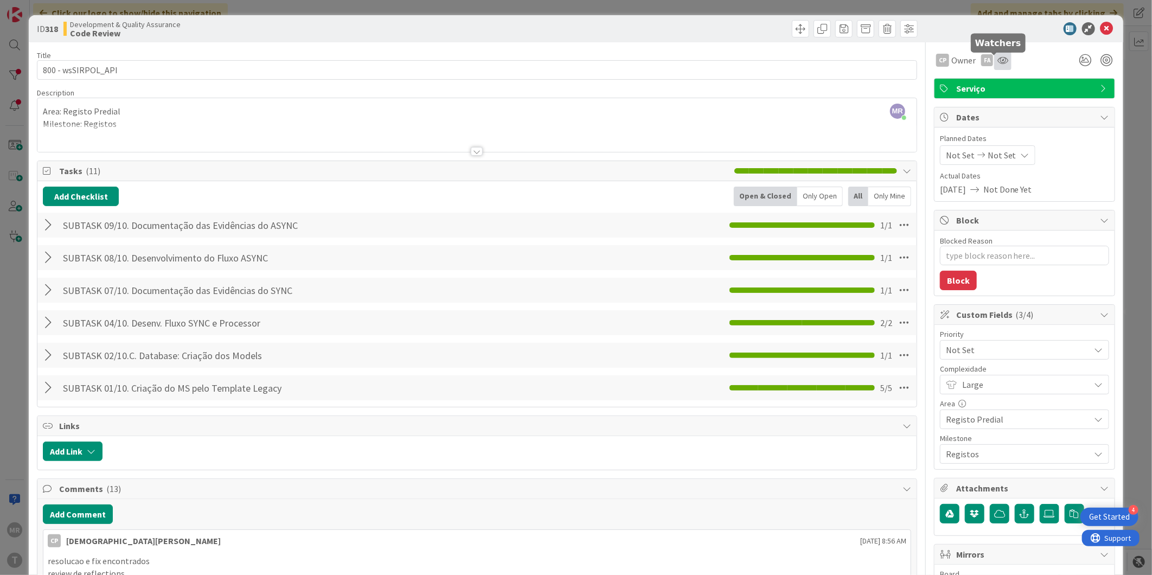
click at [998, 61] on icon at bounding box center [1003, 60] width 11 height 9
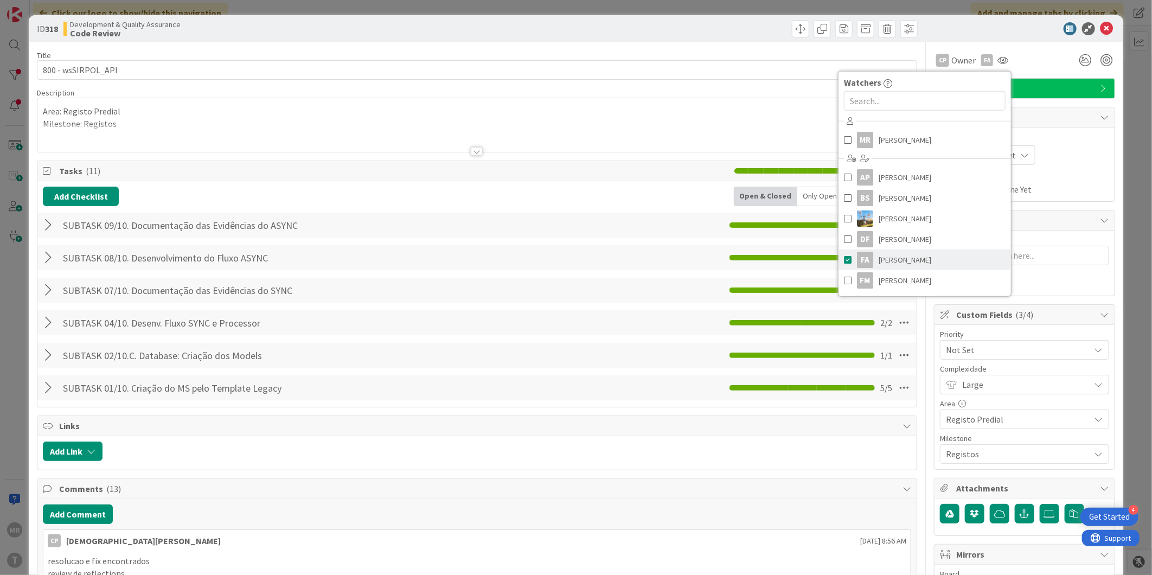
click at [879, 253] on span "[PERSON_NAME]" at bounding box center [905, 260] width 53 height 16
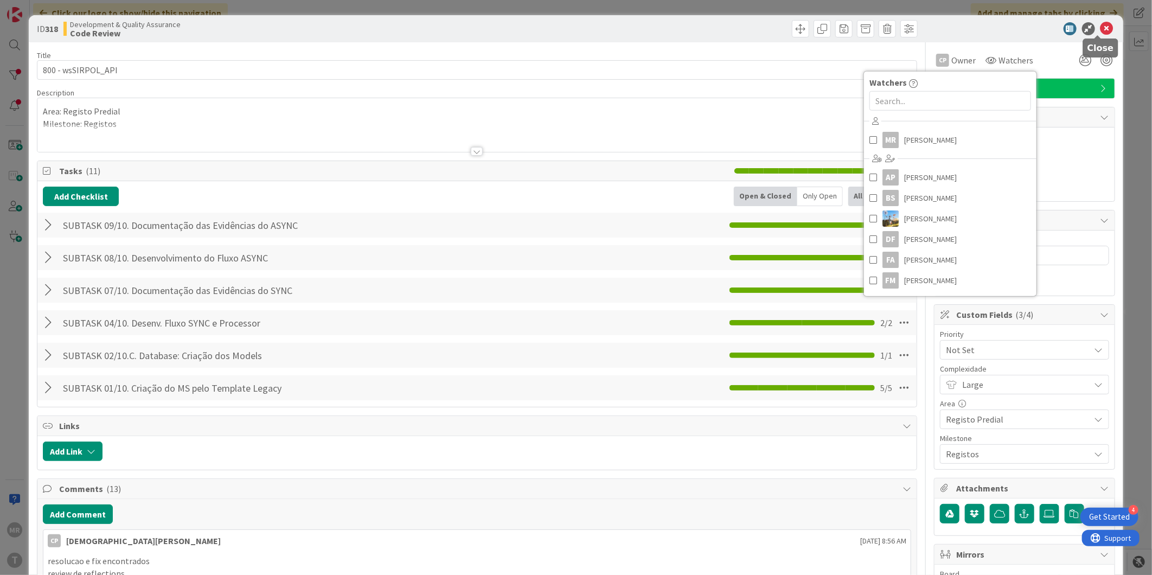
click at [1101, 29] on icon at bounding box center [1107, 28] width 13 height 13
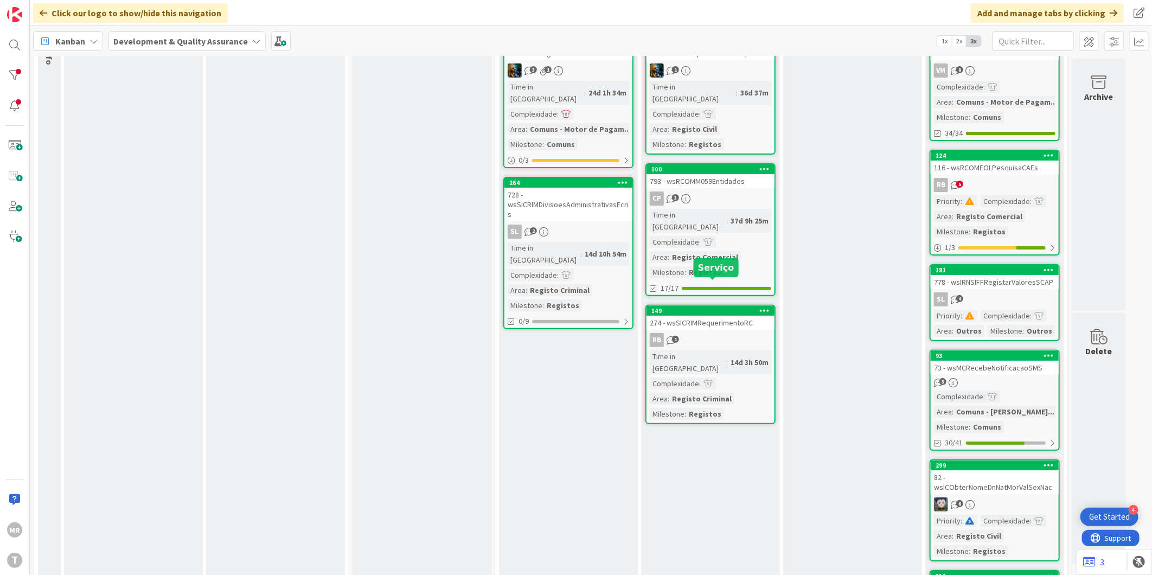
click at [713, 307] on div "149" at bounding box center [712, 311] width 123 height 8
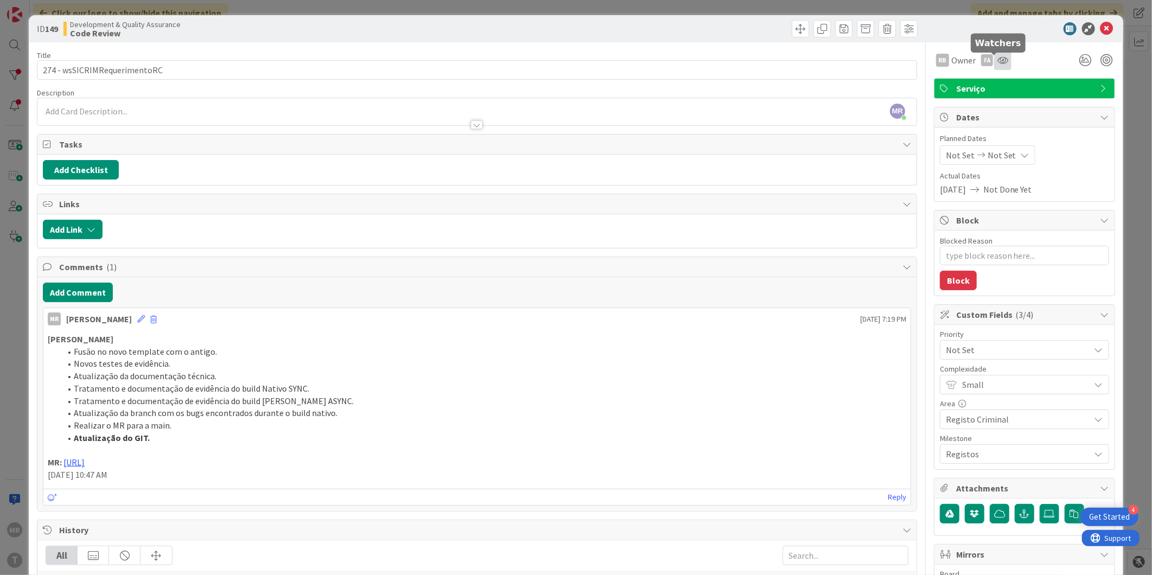
click at [998, 63] on icon at bounding box center [1003, 60] width 11 height 9
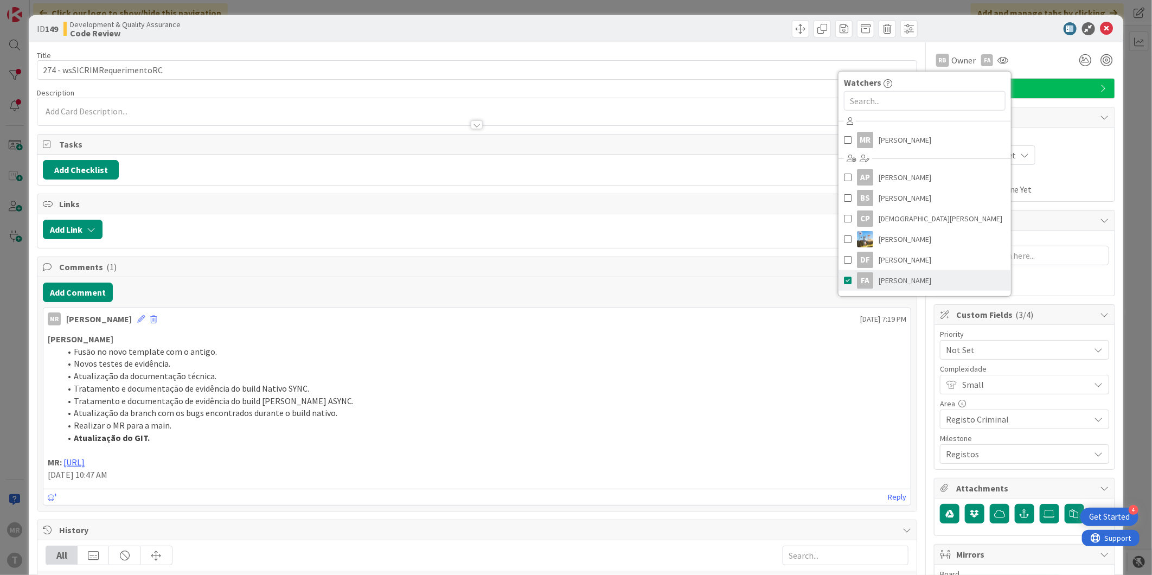
click at [888, 274] on span "[PERSON_NAME]" at bounding box center [905, 280] width 53 height 16
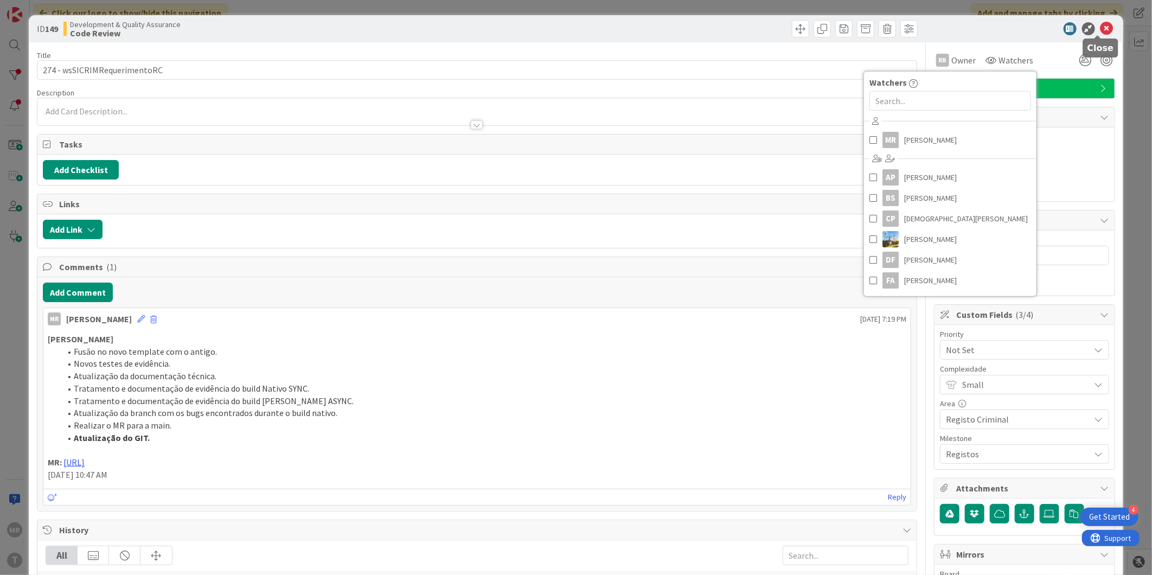
click at [1101, 30] on icon at bounding box center [1107, 28] width 13 height 13
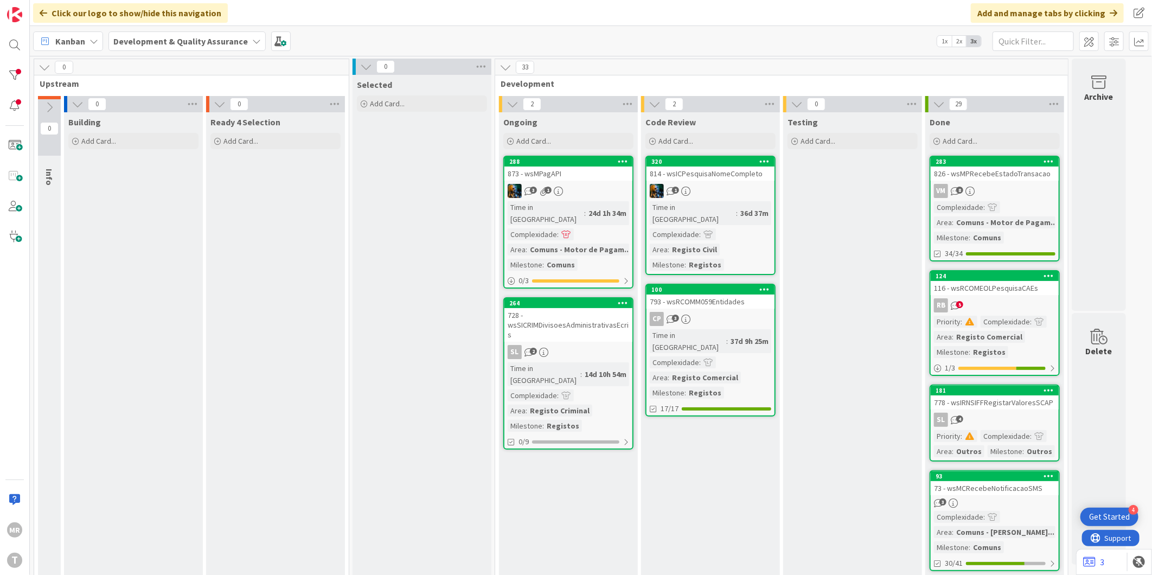
click at [715, 285] on div "100" at bounding box center [711, 290] width 128 height 10
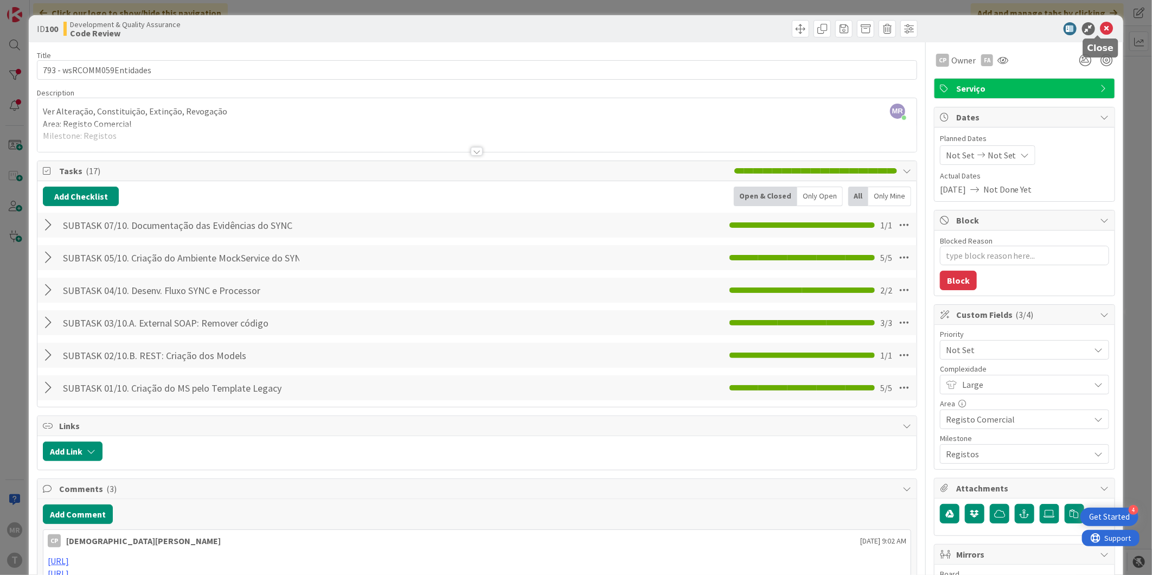
click at [1101, 29] on icon at bounding box center [1107, 28] width 13 height 13
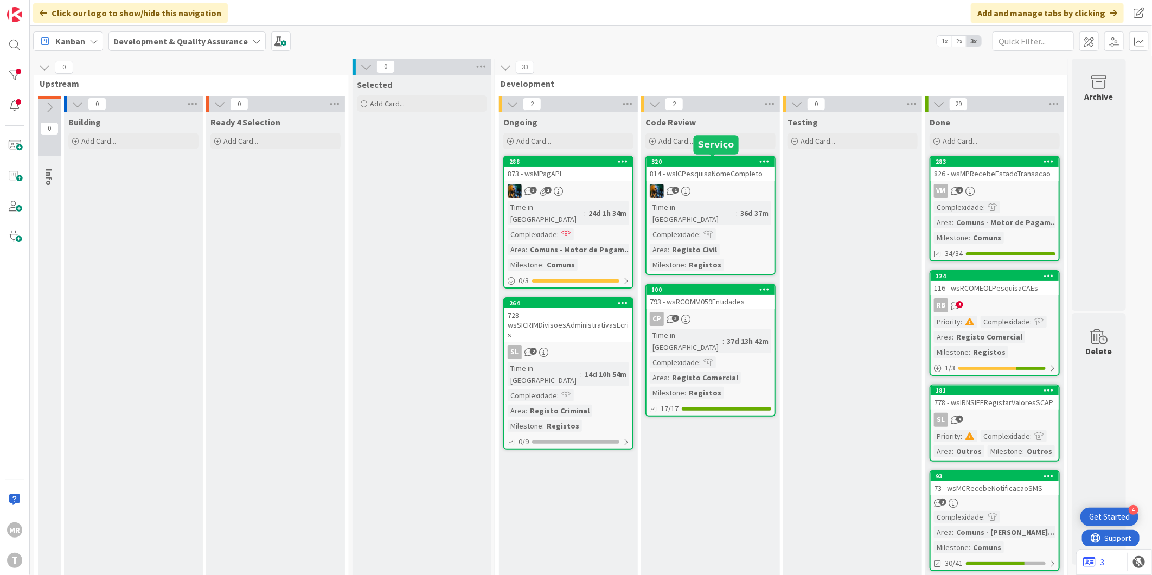
click at [679, 162] on div "320" at bounding box center [712, 162] width 123 height 8
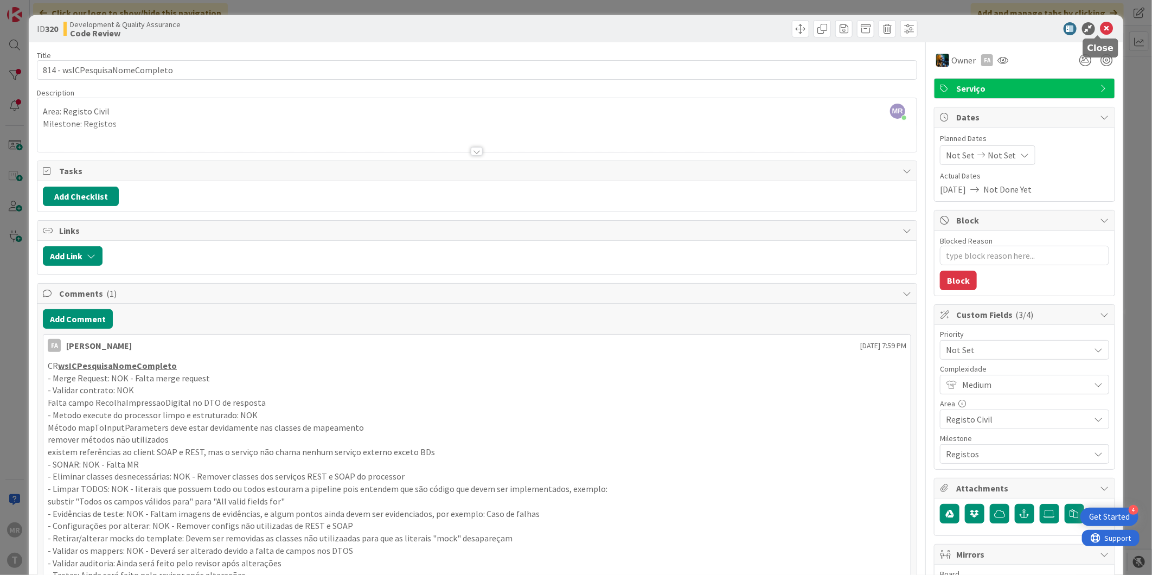
click at [1101, 29] on icon at bounding box center [1107, 28] width 13 height 13
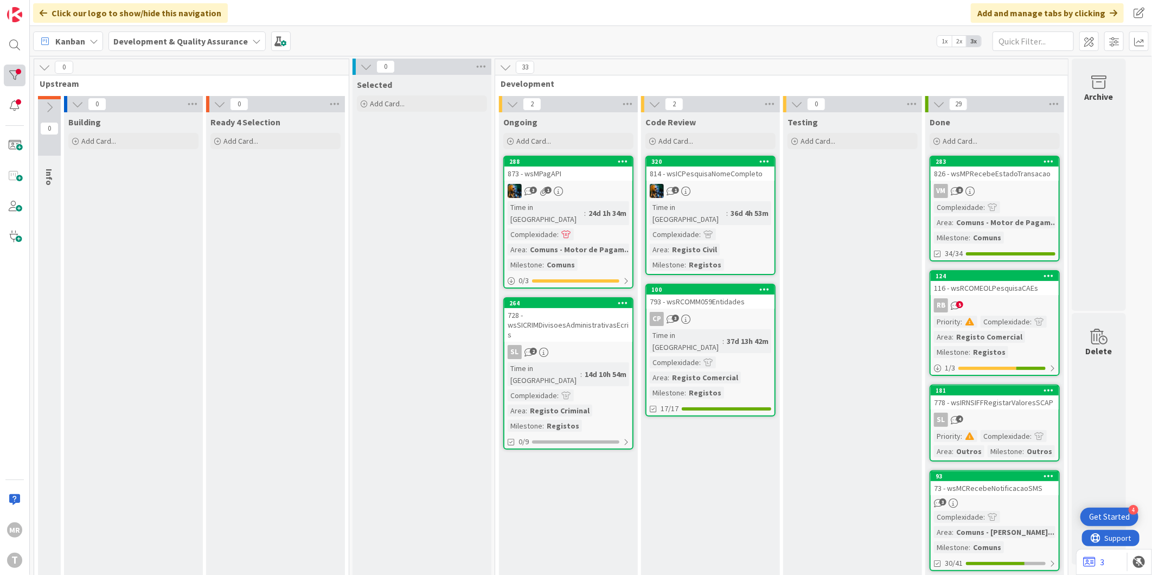
click at [22, 75] on div at bounding box center [15, 76] width 22 height 22
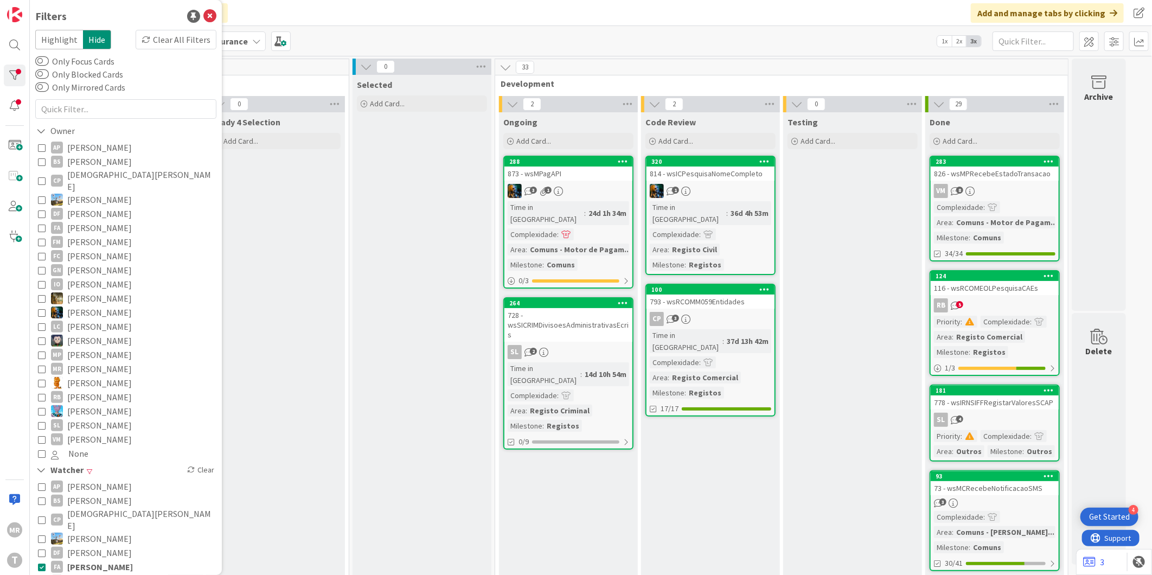
click at [93, 560] on span "[PERSON_NAME]" at bounding box center [100, 567] width 66 height 14
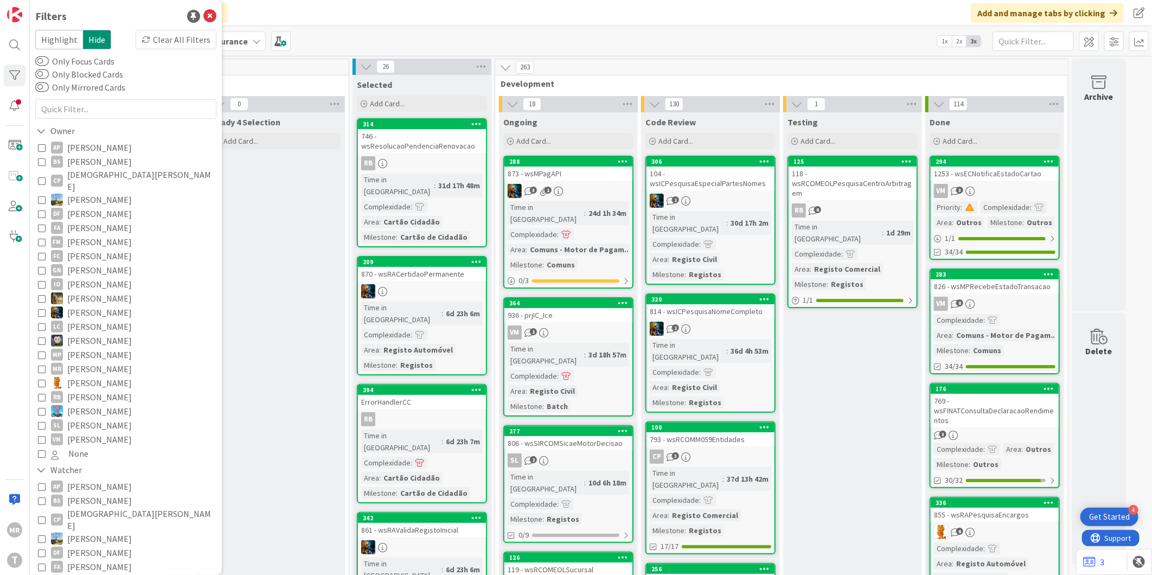
click at [79, 376] on span "[PERSON_NAME]" at bounding box center [99, 383] width 65 height 14
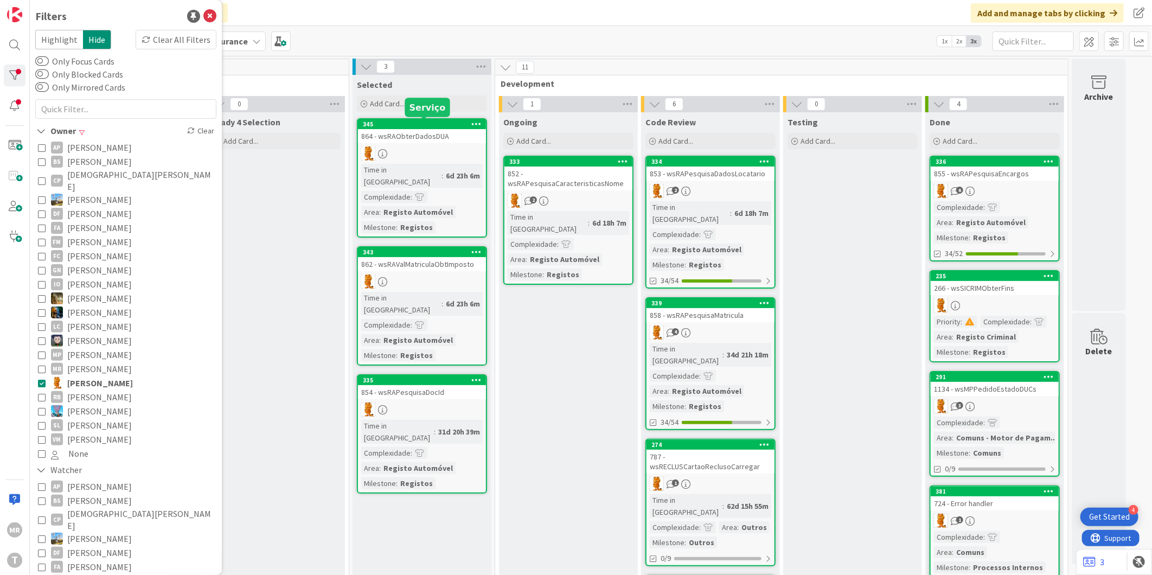
click at [457, 125] on div "345" at bounding box center [424, 124] width 123 height 8
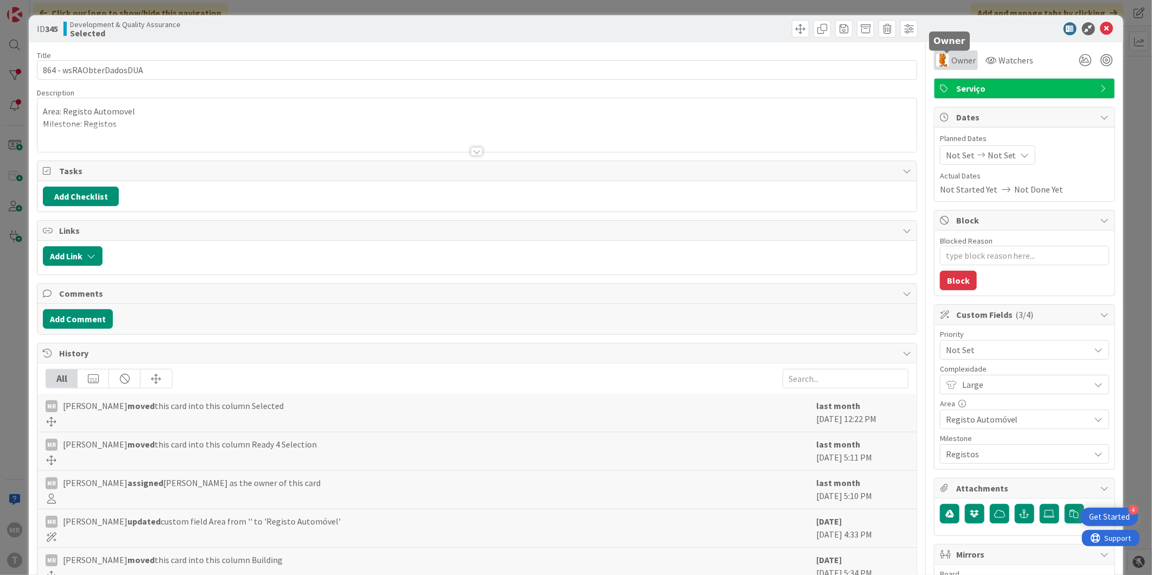
click at [951, 60] on span "Owner" at bounding box center [963, 60] width 24 height 13
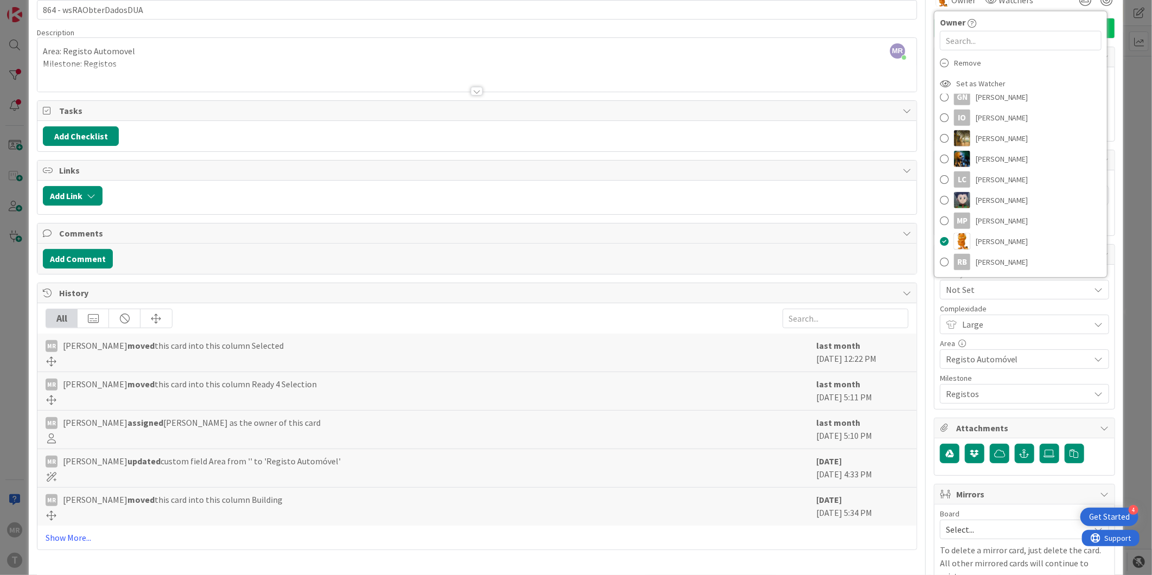
scroll to position [166, 0]
click at [940, 156] on span at bounding box center [944, 157] width 9 height 16
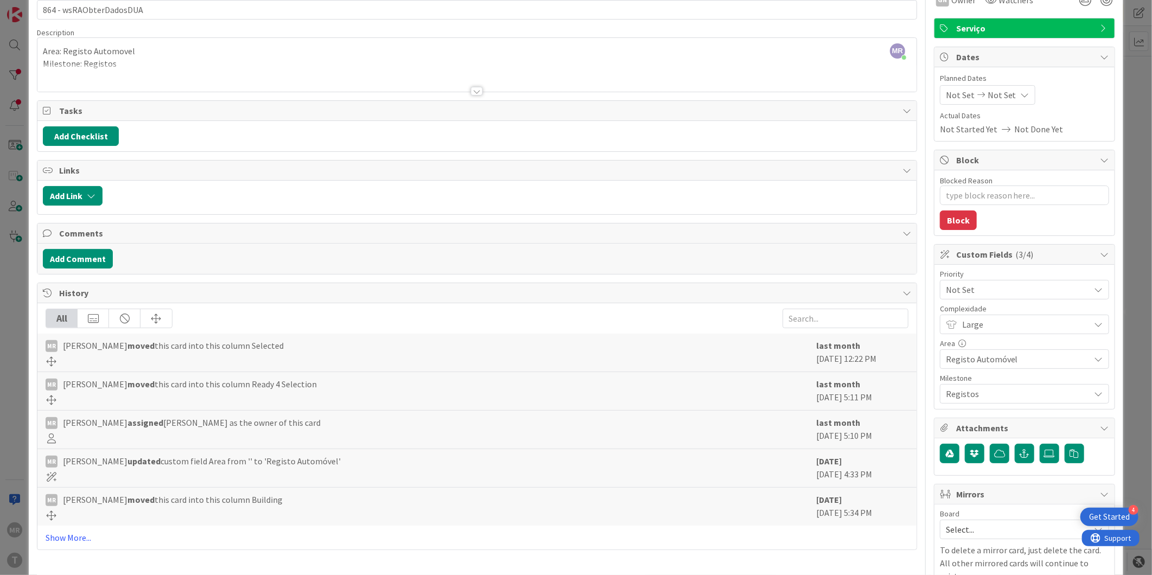
scroll to position [0, 0]
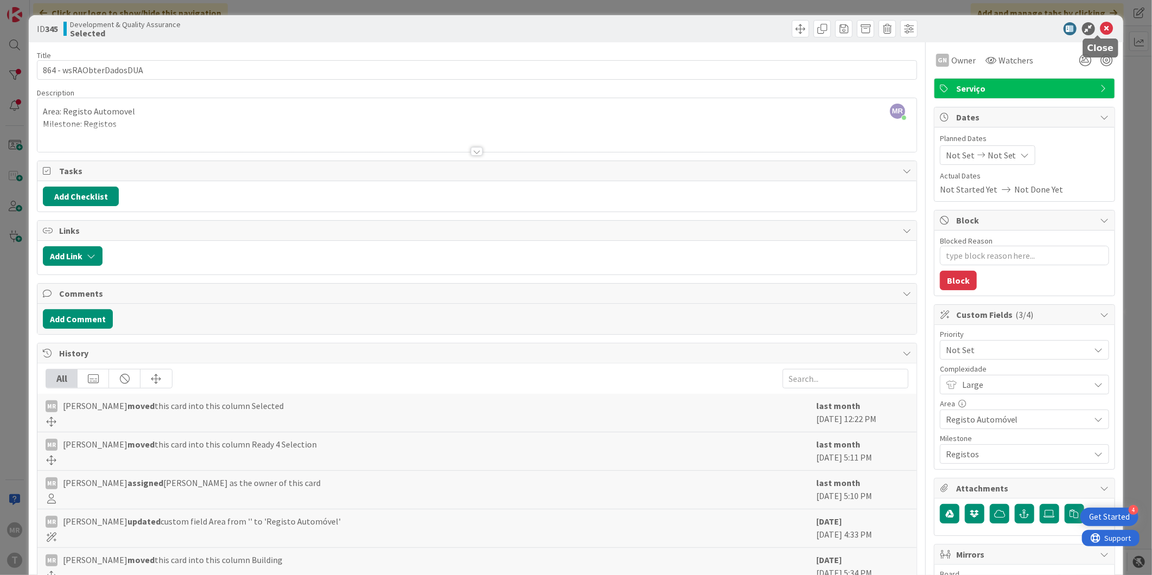
click at [1101, 29] on icon at bounding box center [1107, 28] width 13 height 13
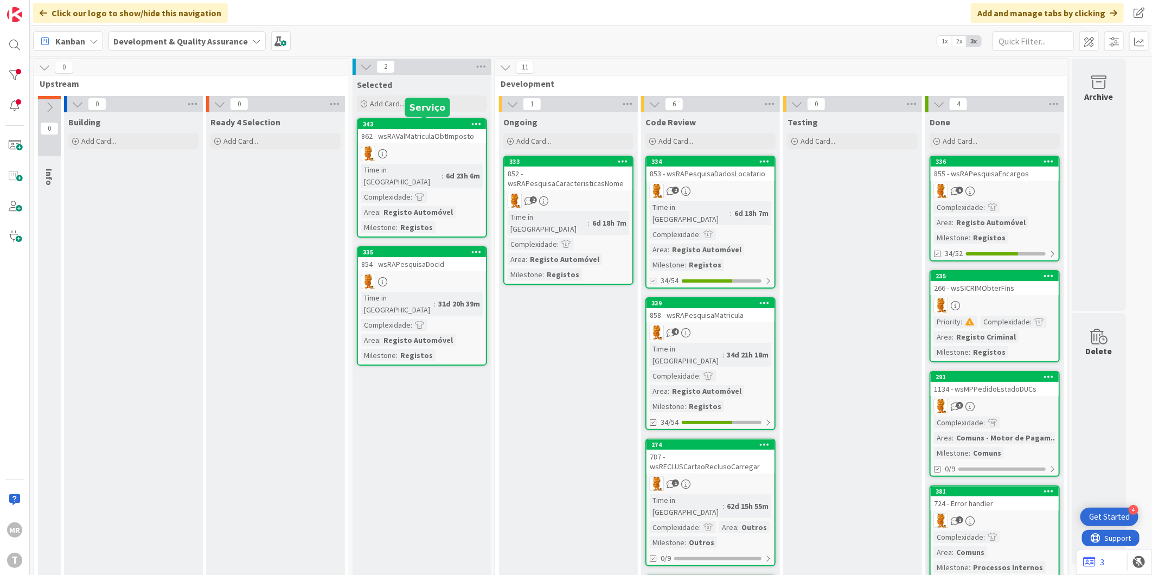
click at [437, 125] on div "343" at bounding box center [424, 124] width 123 height 8
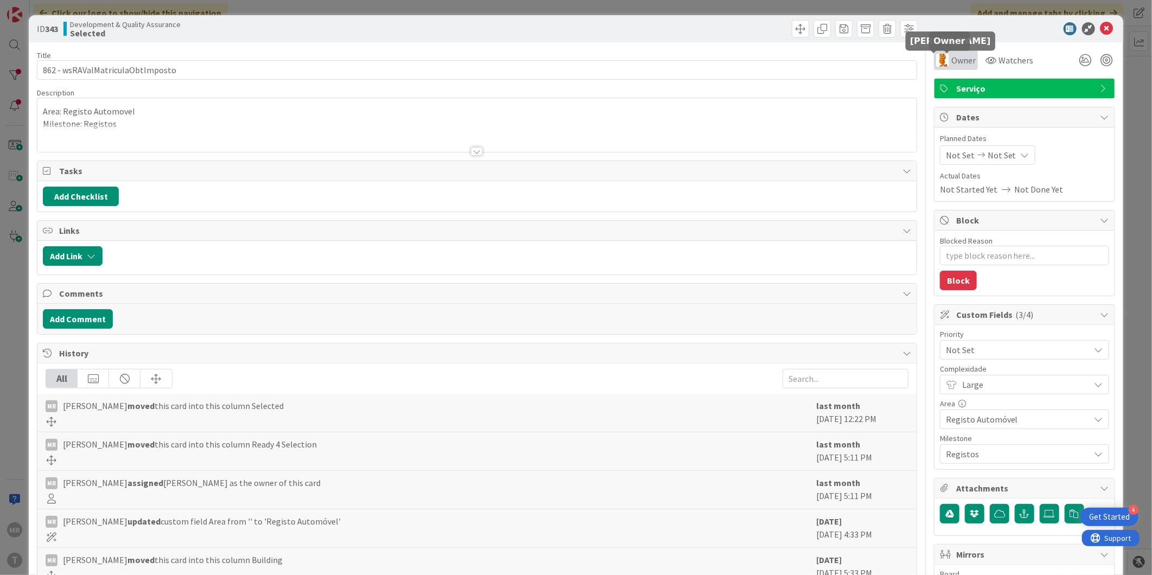
click at [931, 53] on body "4 Get Started [PERSON_NAME] Click our logo to show/hide this navigation Add and…" at bounding box center [576, 287] width 1152 height 575
click at [936, 61] on img at bounding box center [942, 60] width 13 height 13
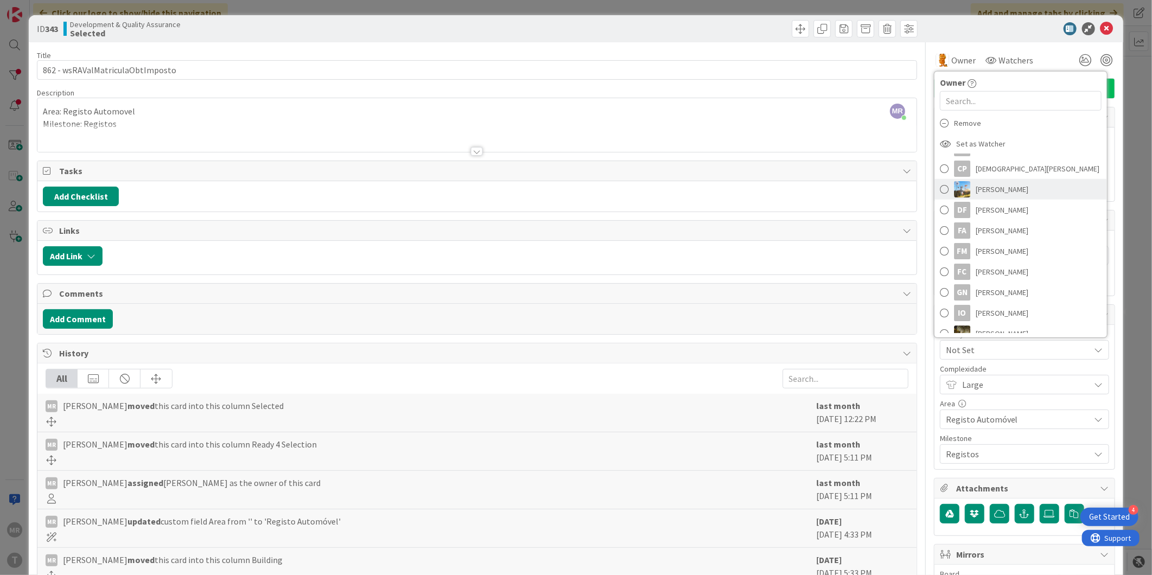
scroll to position [120, 0]
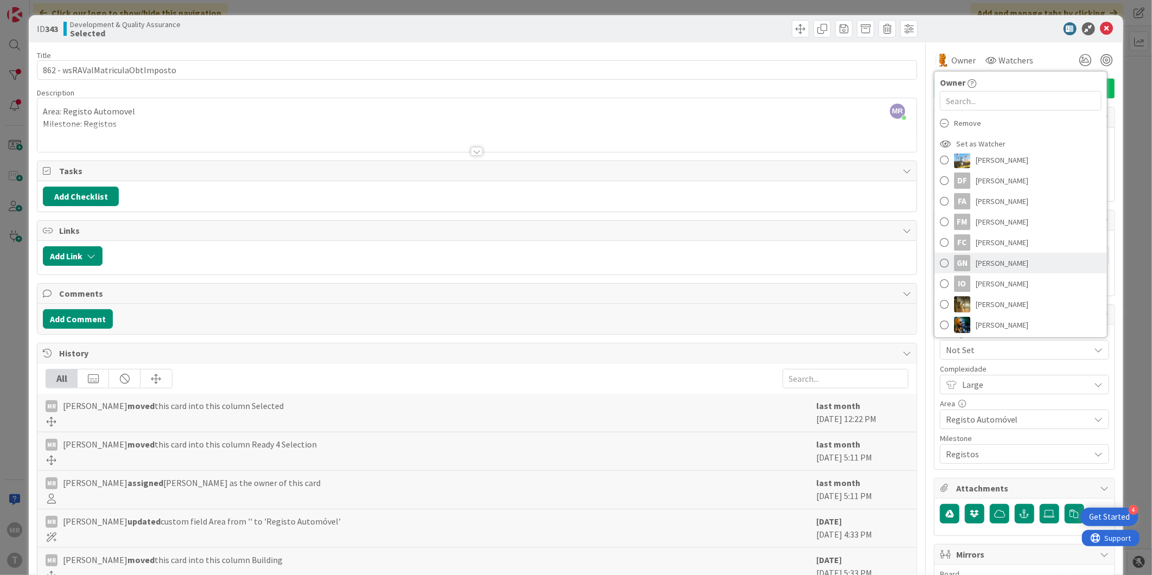
click at [983, 266] on span "[PERSON_NAME]" at bounding box center [1002, 263] width 53 height 16
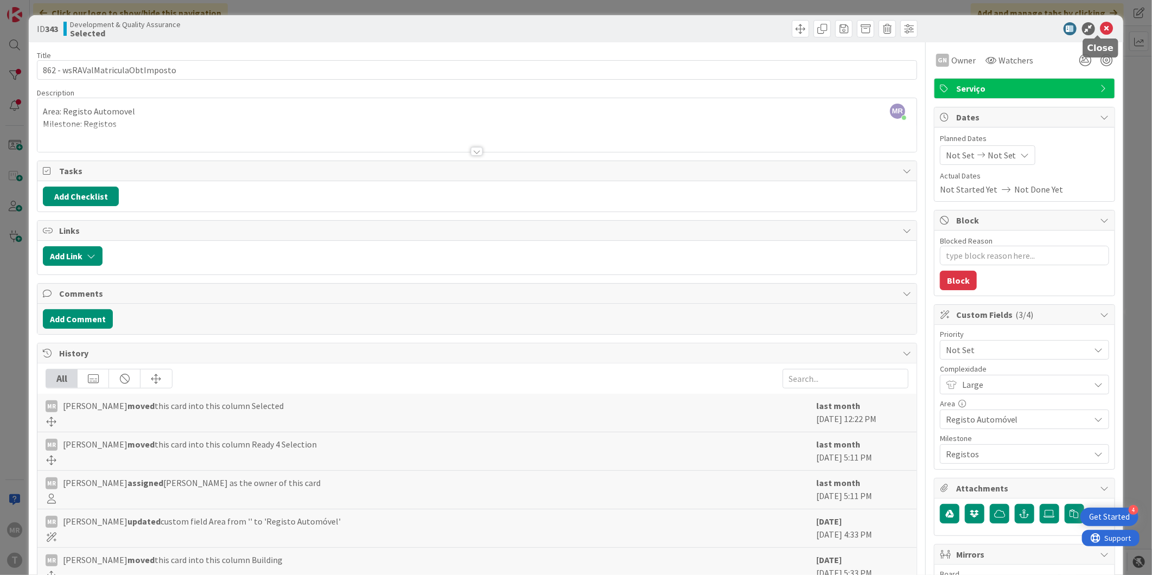
click at [1101, 29] on icon at bounding box center [1107, 28] width 13 height 13
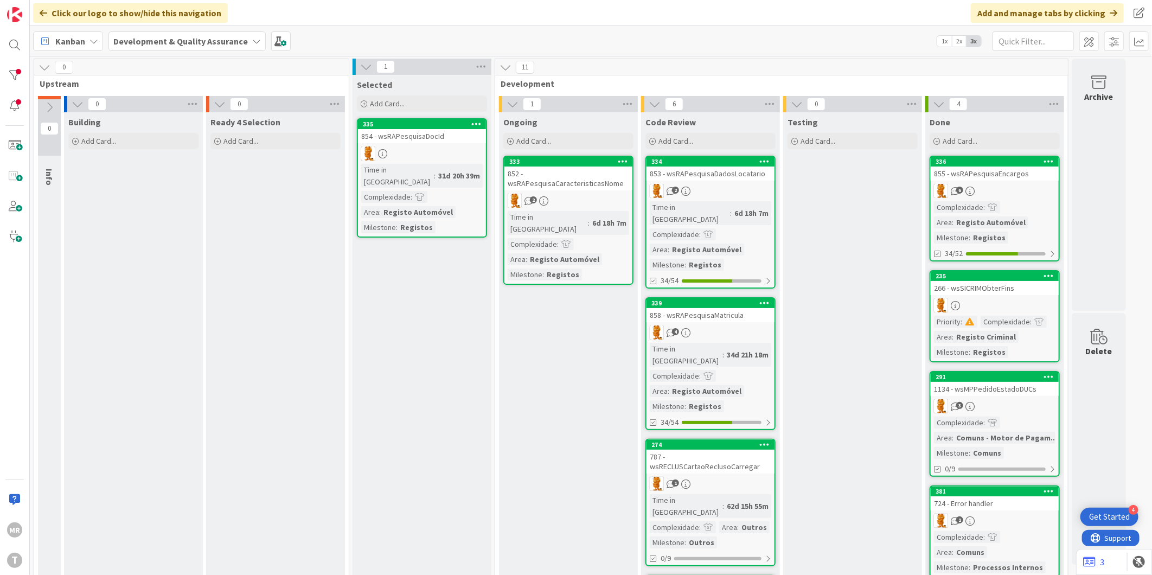
click at [424, 119] on div "335" at bounding box center [422, 124] width 128 height 10
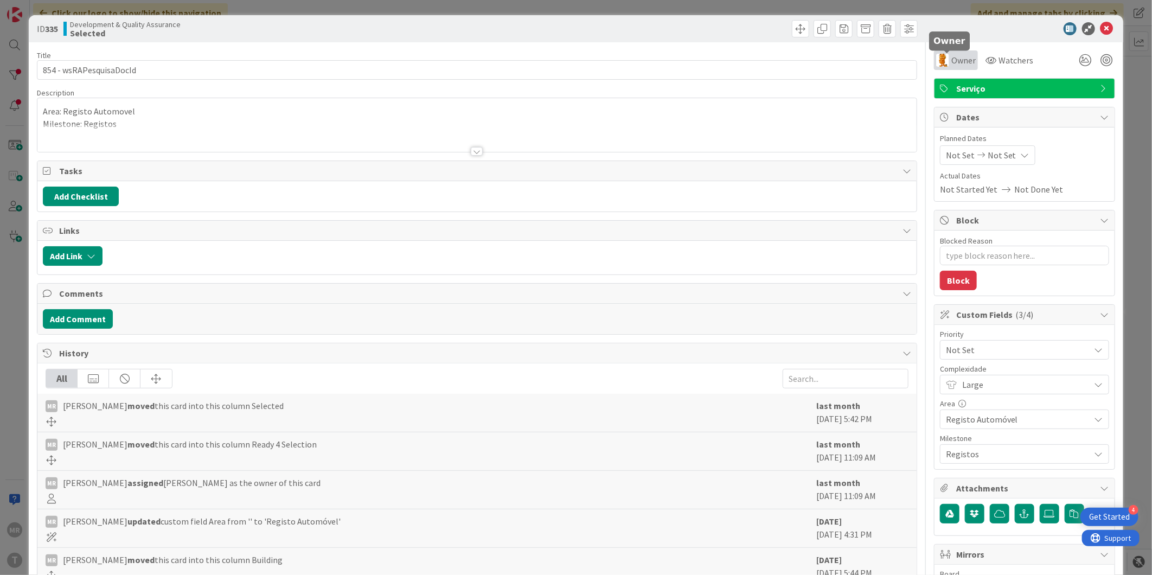
click at [951, 65] on span "Owner" at bounding box center [963, 60] width 24 height 13
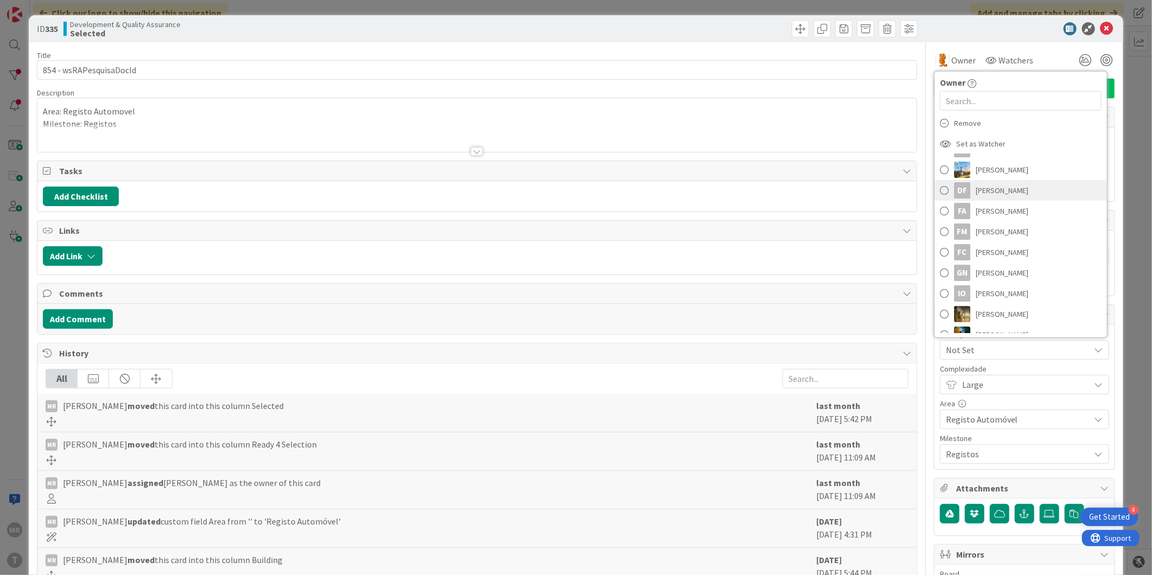
scroll to position [120, 0]
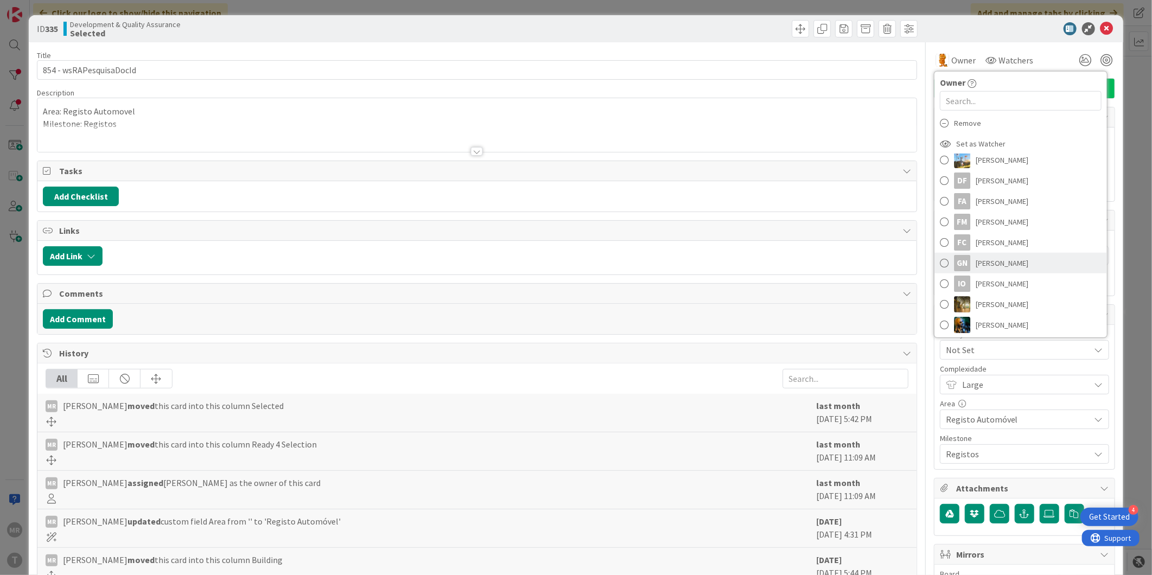
click at [1000, 262] on span "[PERSON_NAME]" at bounding box center [1002, 263] width 53 height 16
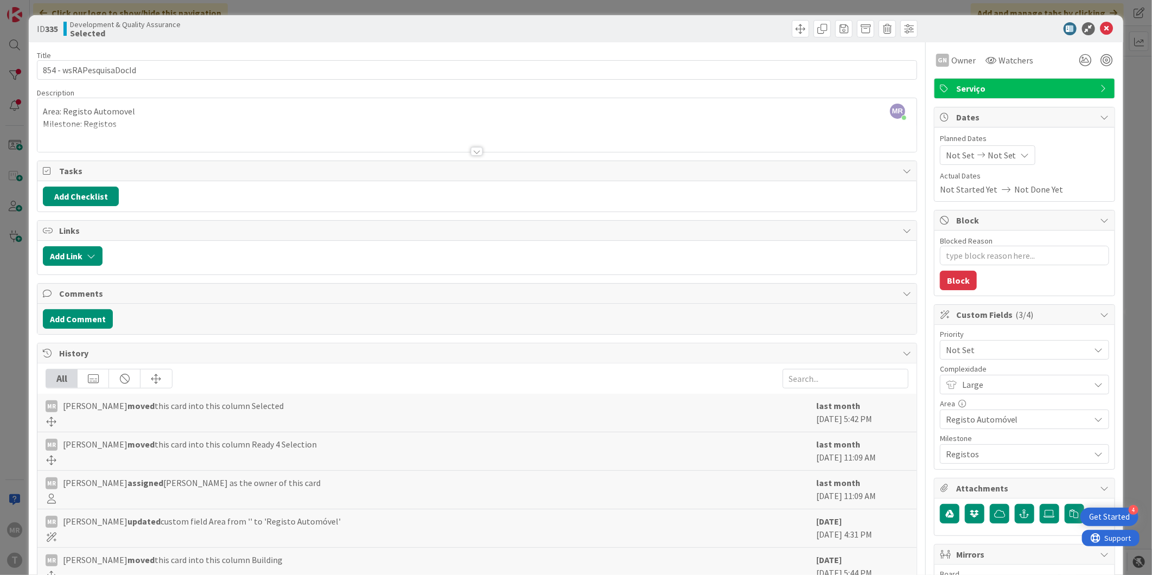
type textarea "x"
click at [1101, 29] on icon at bounding box center [1107, 28] width 13 height 13
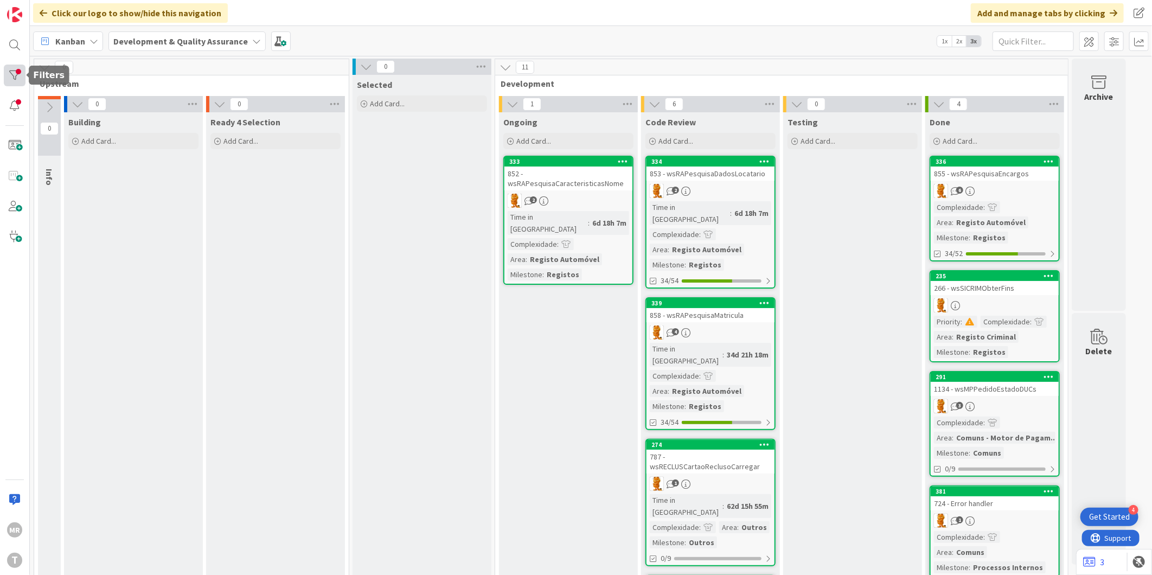
click at [23, 69] on div at bounding box center [15, 76] width 22 height 22
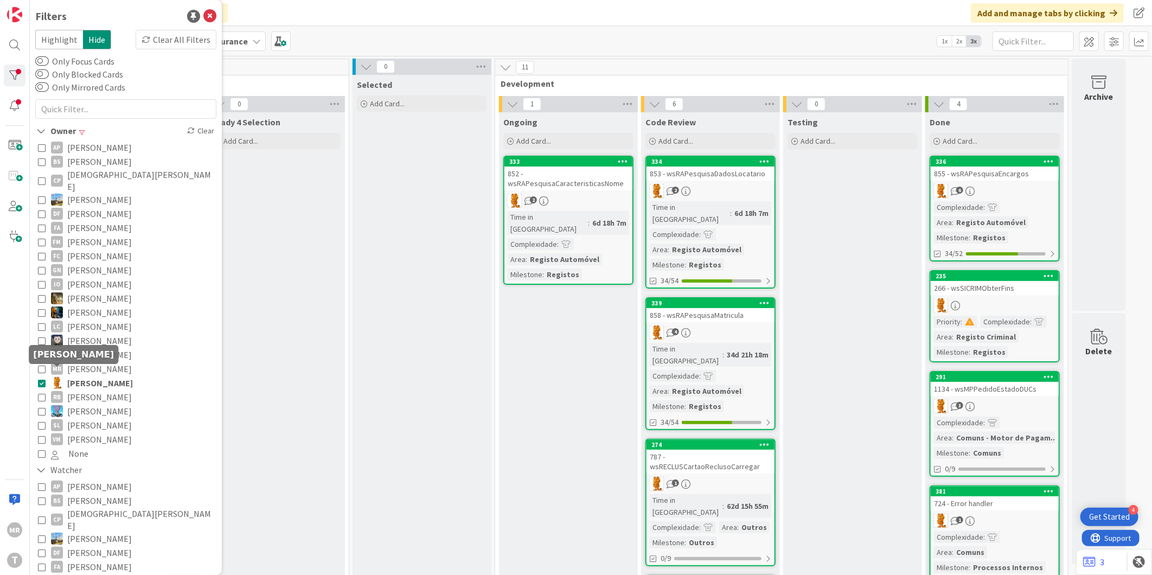
click at [40, 379] on icon at bounding box center [42, 383] width 8 height 8
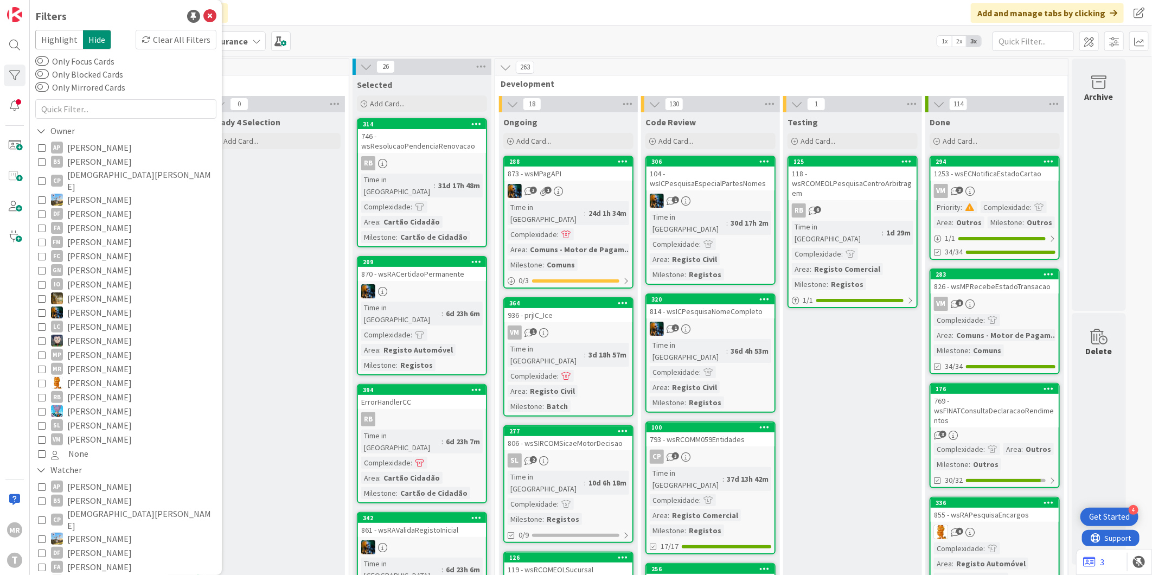
click at [82, 263] on span "[PERSON_NAME]" at bounding box center [99, 270] width 65 height 14
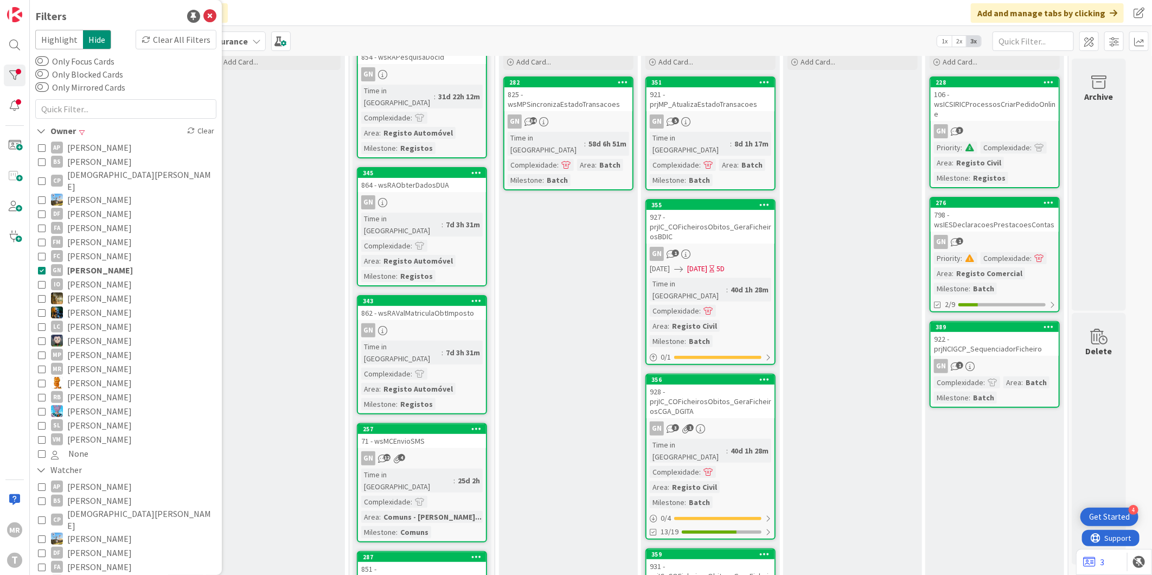
scroll to position [60, 0]
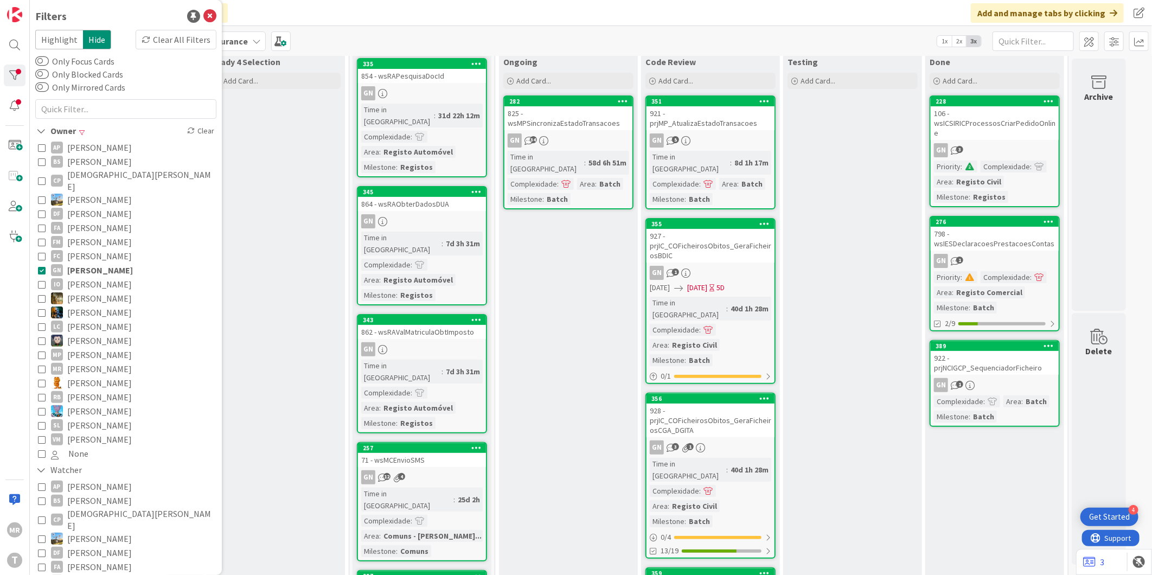
click at [133, 263] on span "[PERSON_NAME]" at bounding box center [100, 270] width 66 height 14
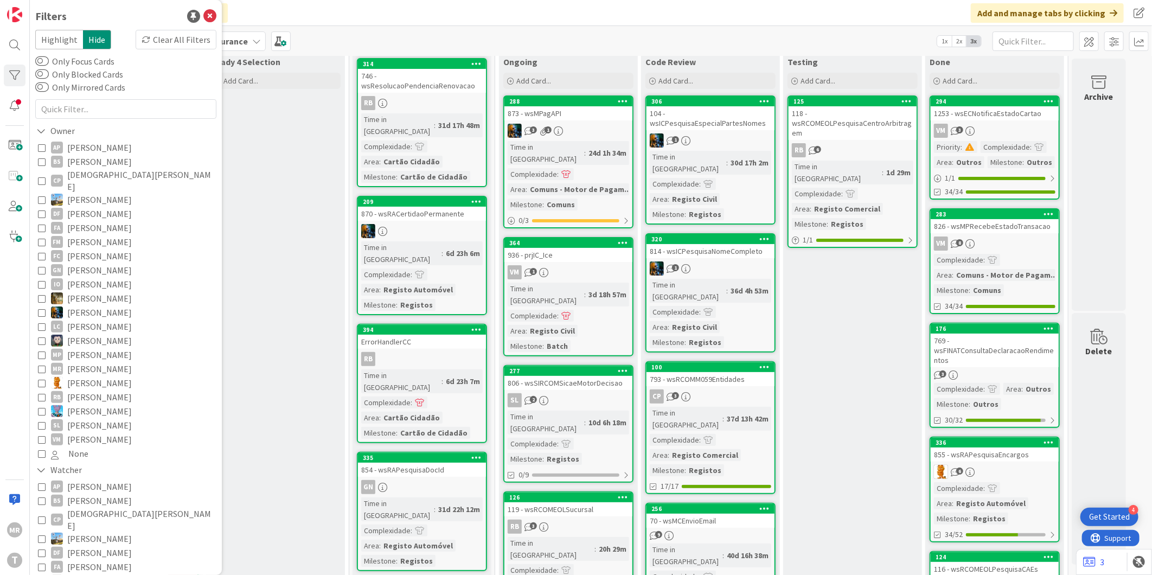
click at [89, 263] on span "[PERSON_NAME]" at bounding box center [99, 270] width 65 height 14
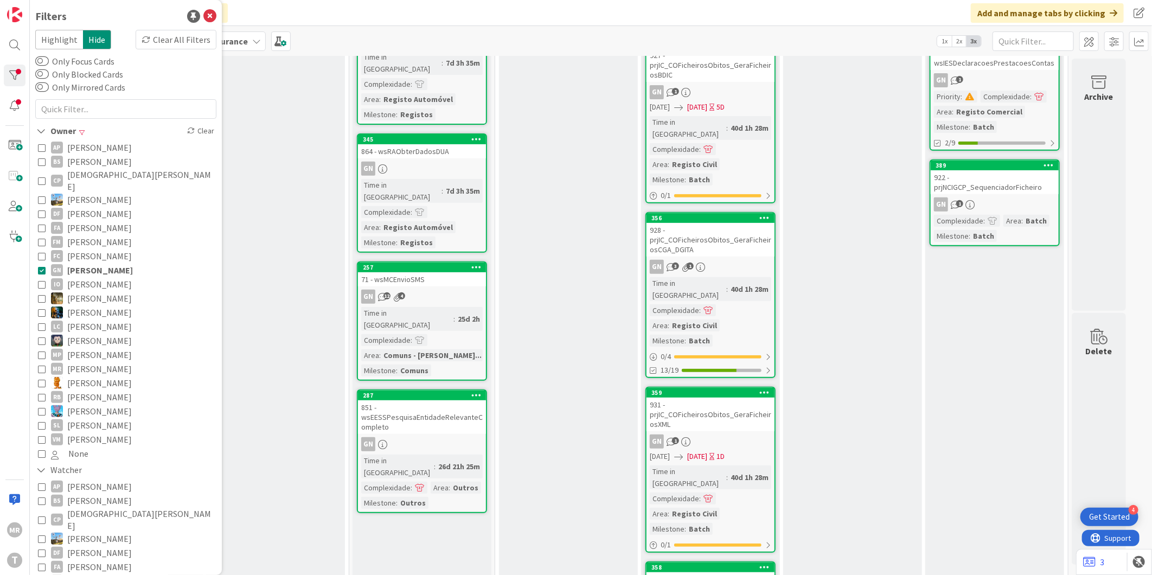
scroll to position [0, 0]
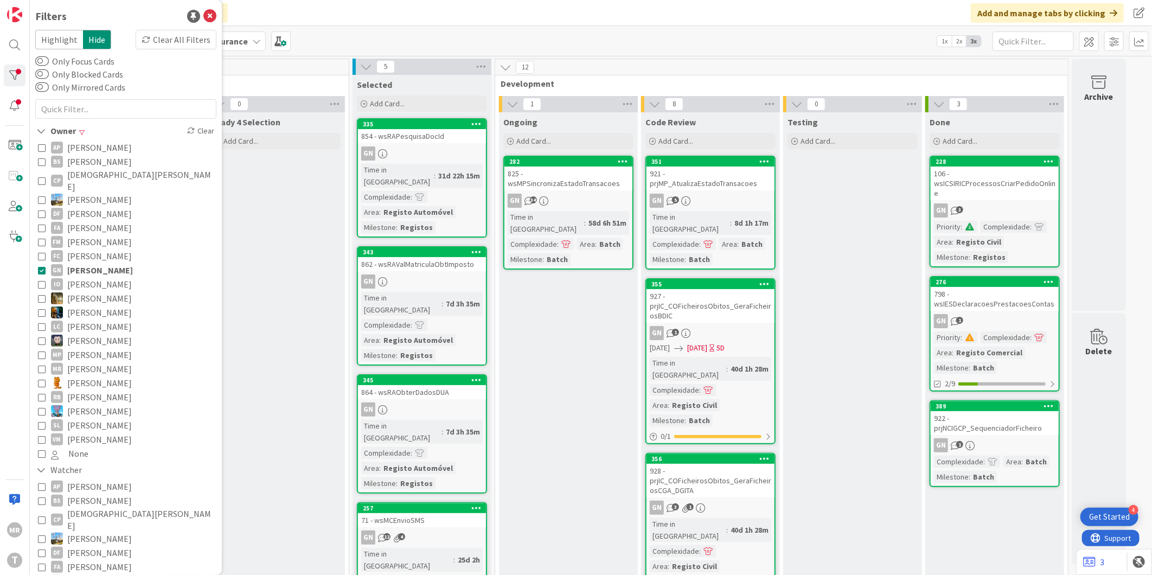
click at [131, 263] on span "[PERSON_NAME]" at bounding box center [100, 270] width 66 height 14
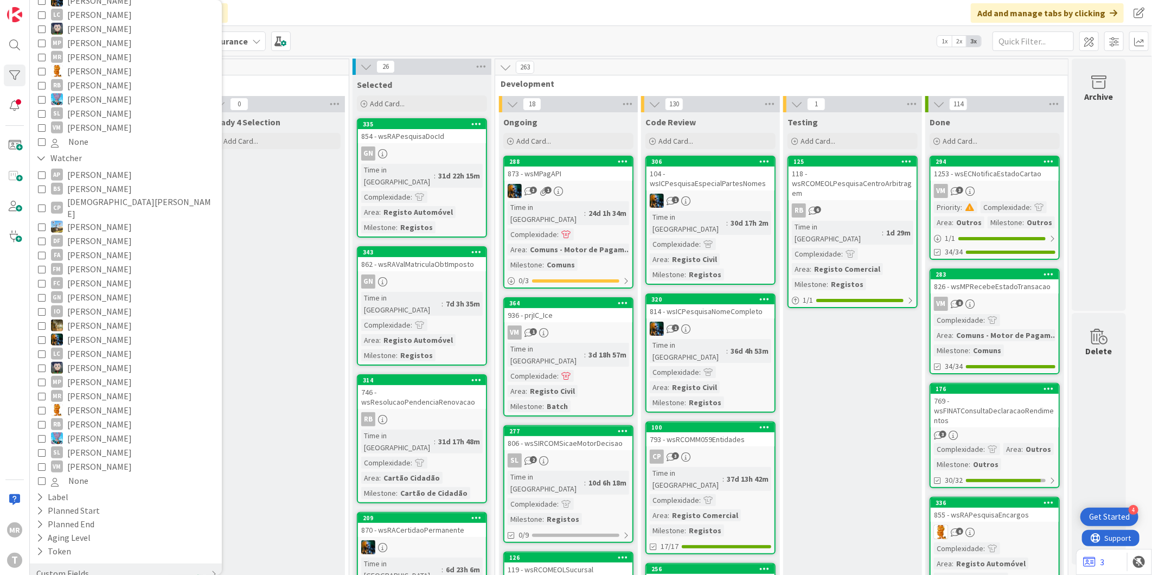
scroll to position [314, 0]
click at [87, 246] on span "[PERSON_NAME]" at bounding box center [99, 253] width 65 height 14
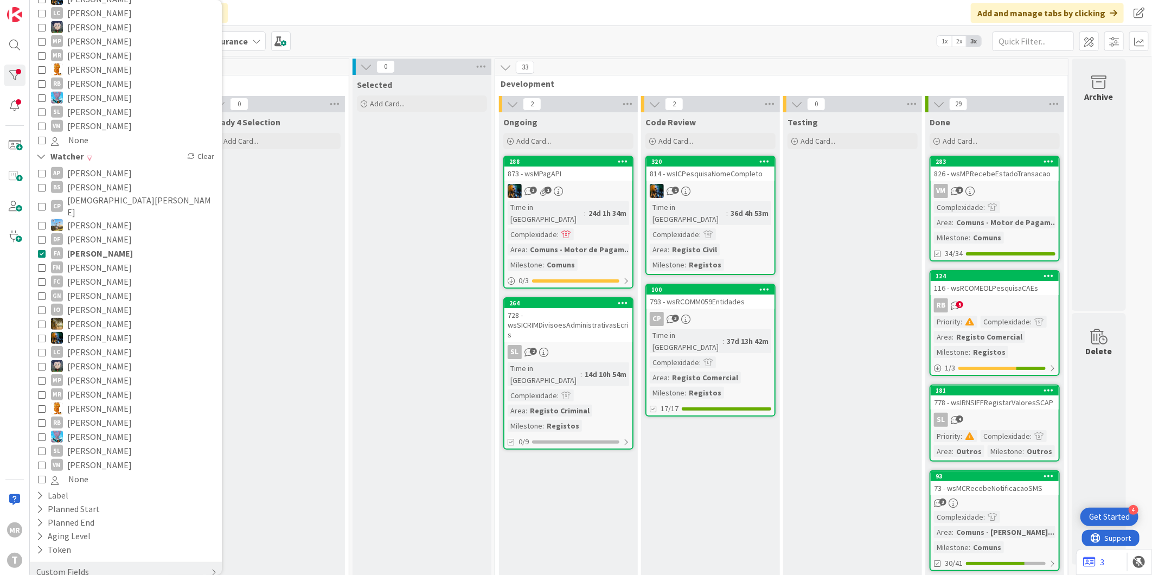
click at [87, 246] on span "[PERSON_NAME]" at bounding box center [100, 253] width 66 height 14
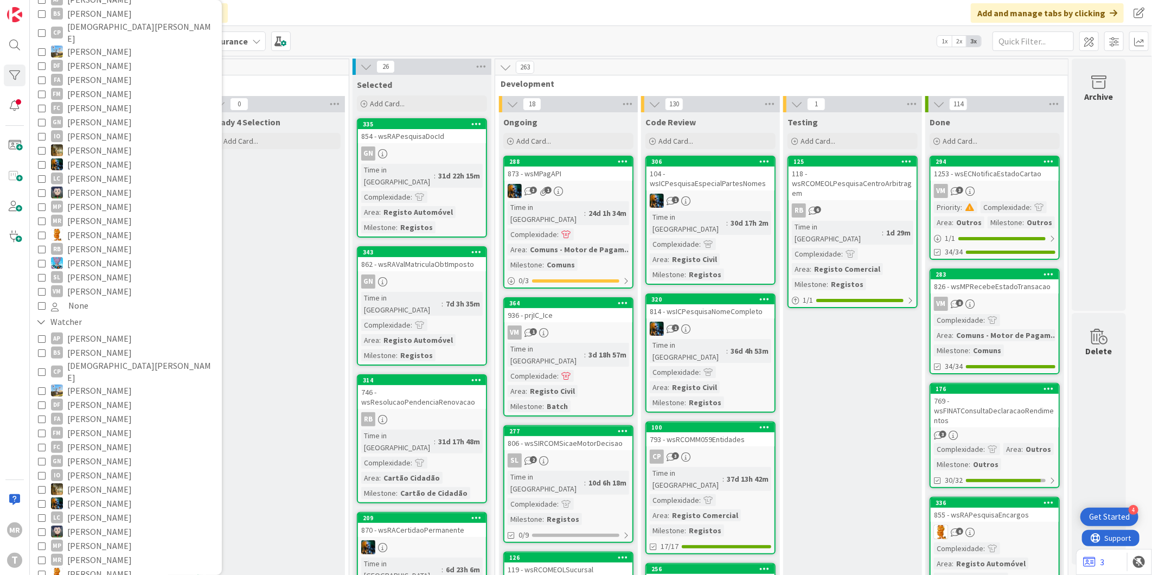
scroll to position [133, 0]
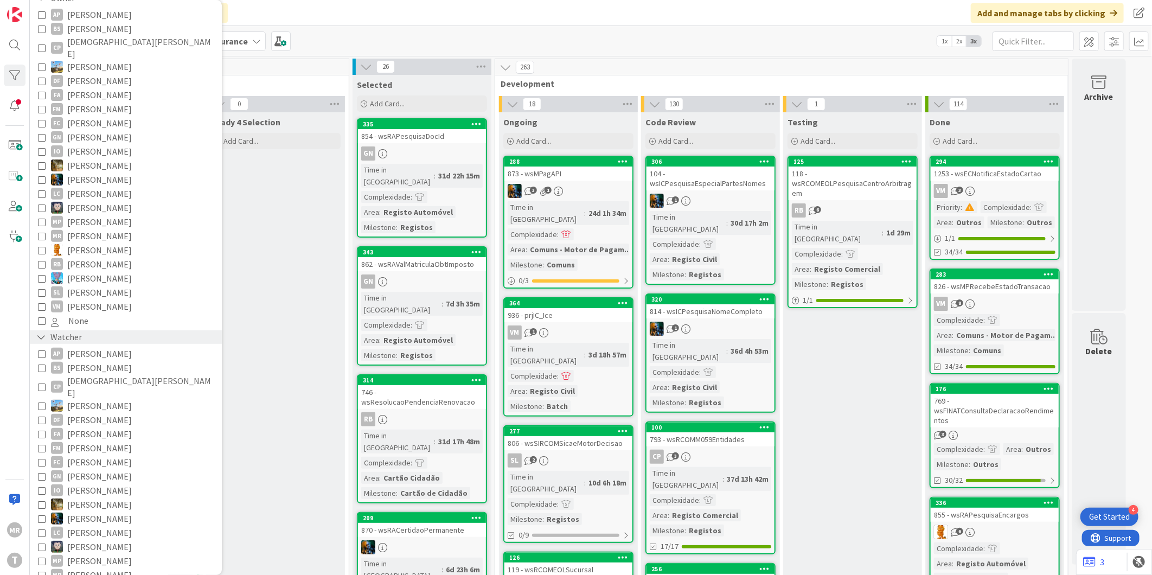
click at [69, 330] on div "Watcher" at bounding box center [59, 337] width 48 height 14
